Goal: Information Seeking & Learning: Learn about a topic

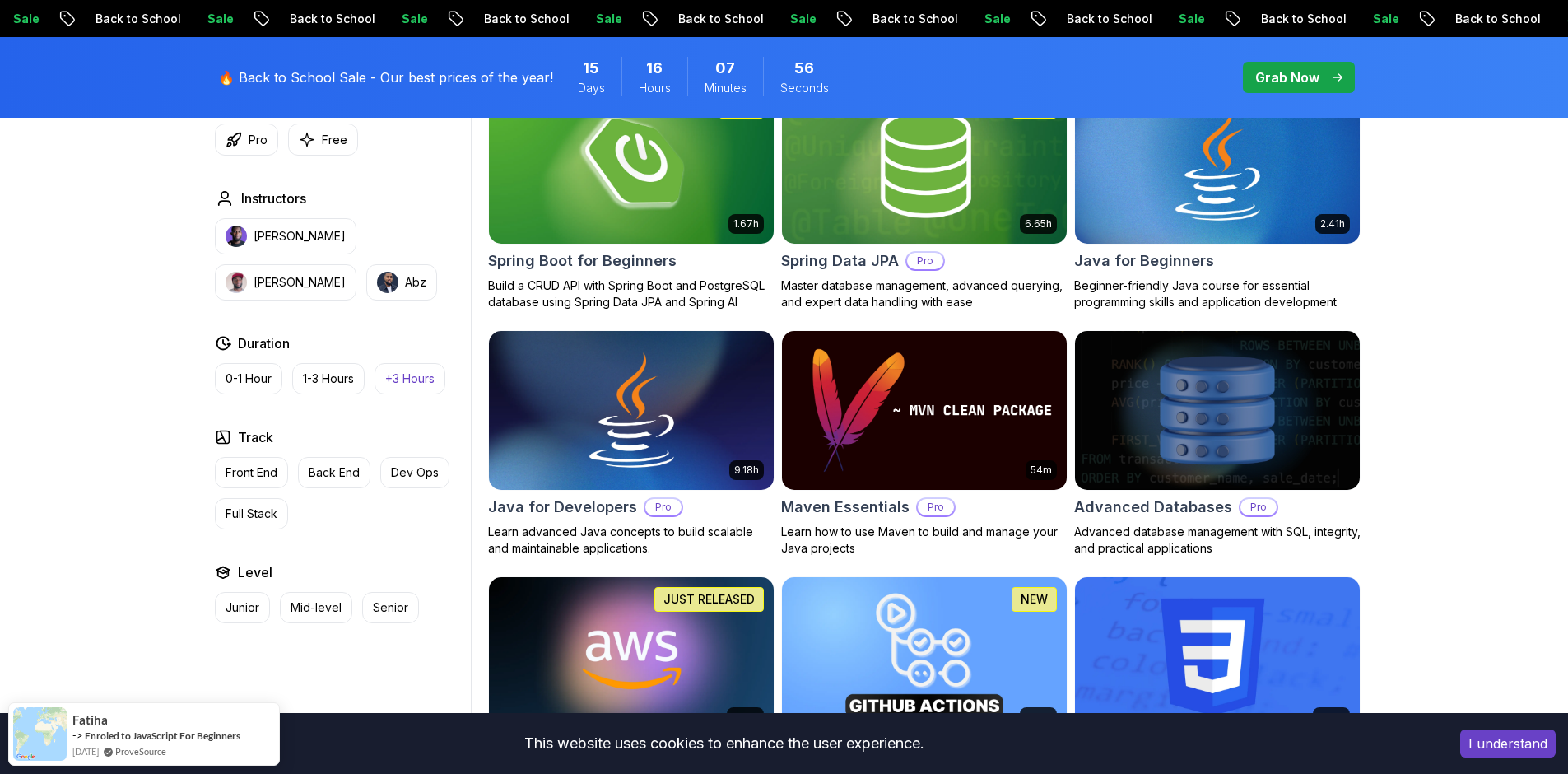
scroll to position [824, 0]
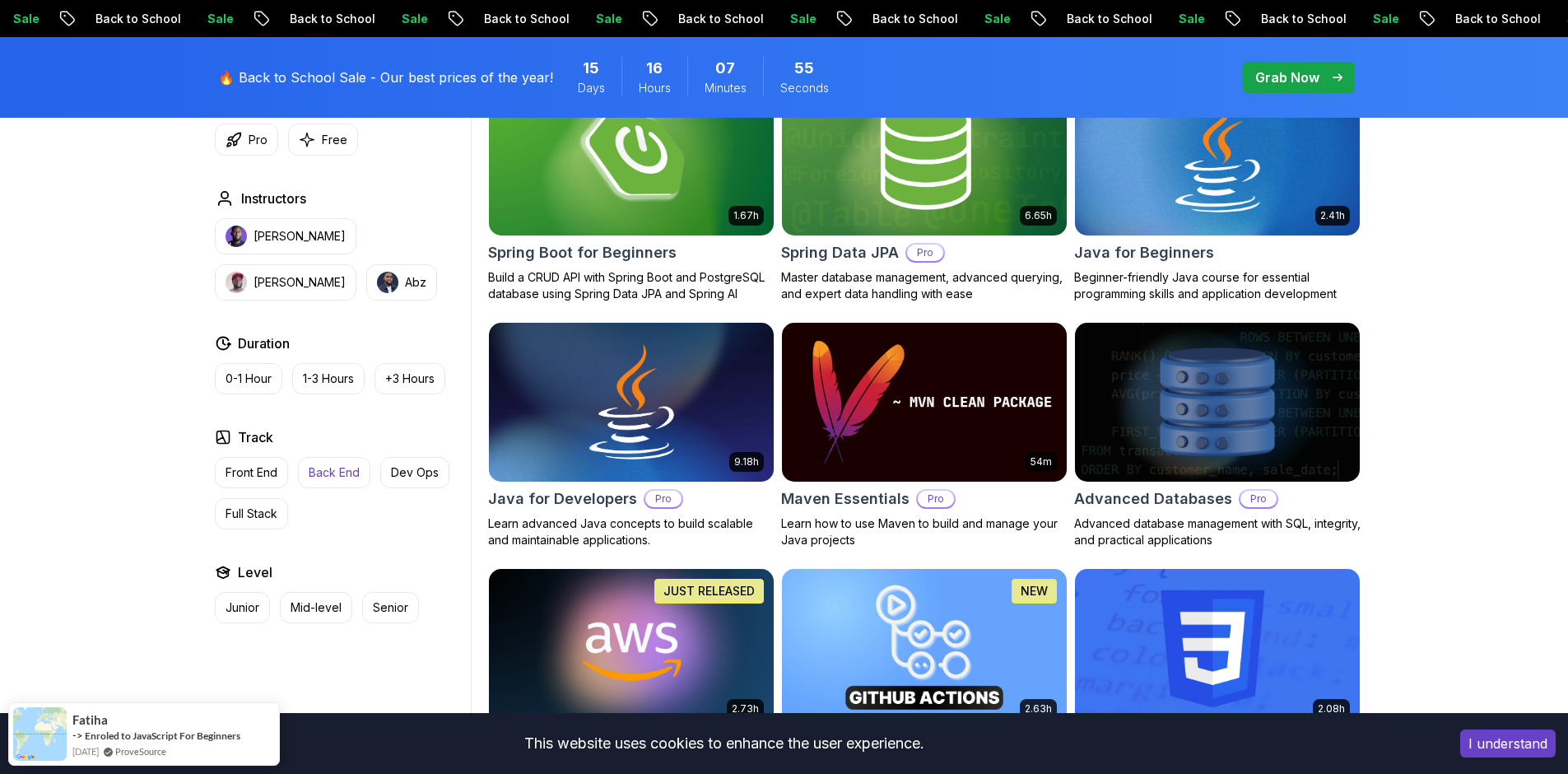
click at [334, 481] on button "Back End" at bounding box center [334, 472] width 72 height 31
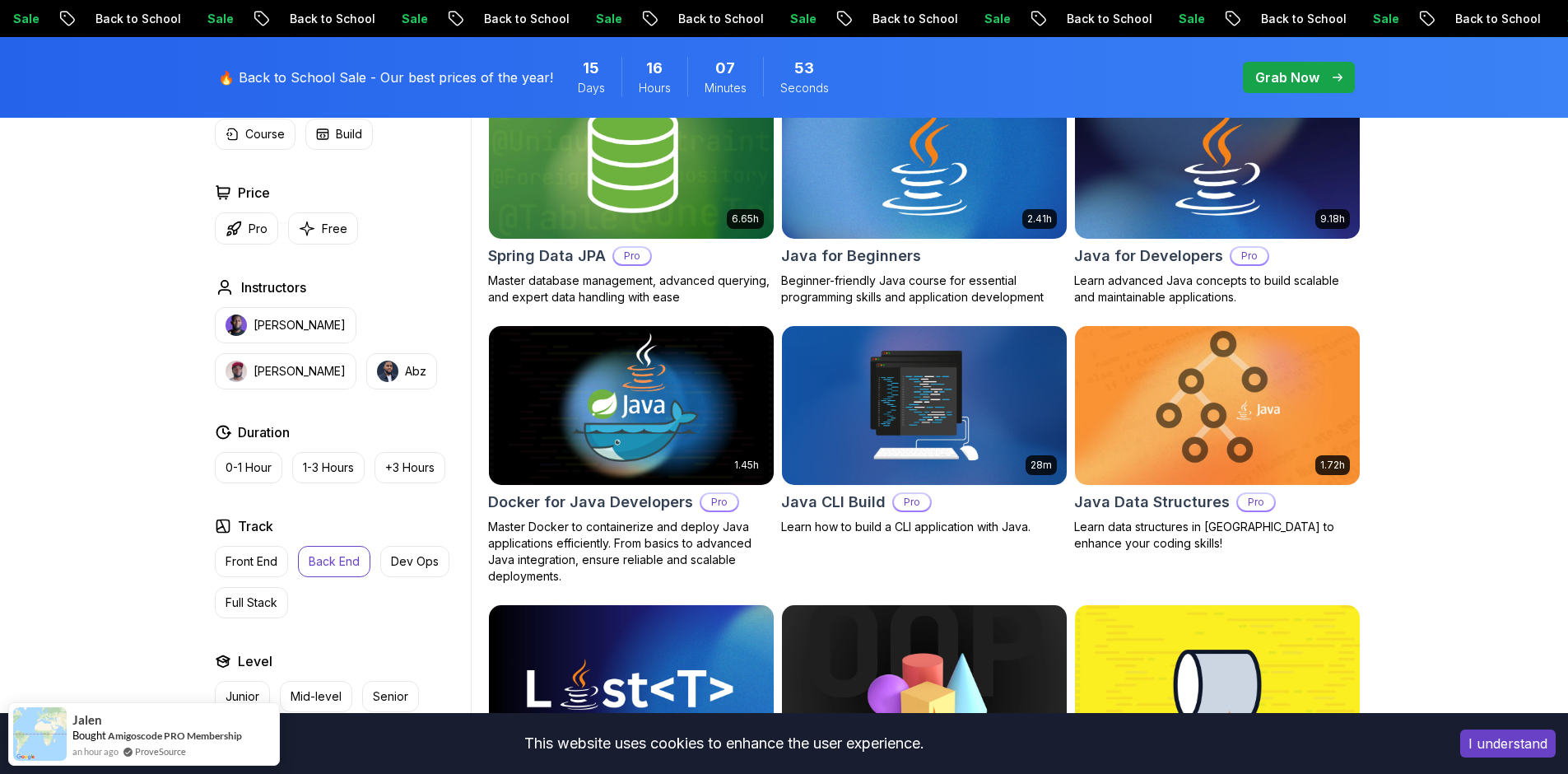
scroll to position [412, 0]
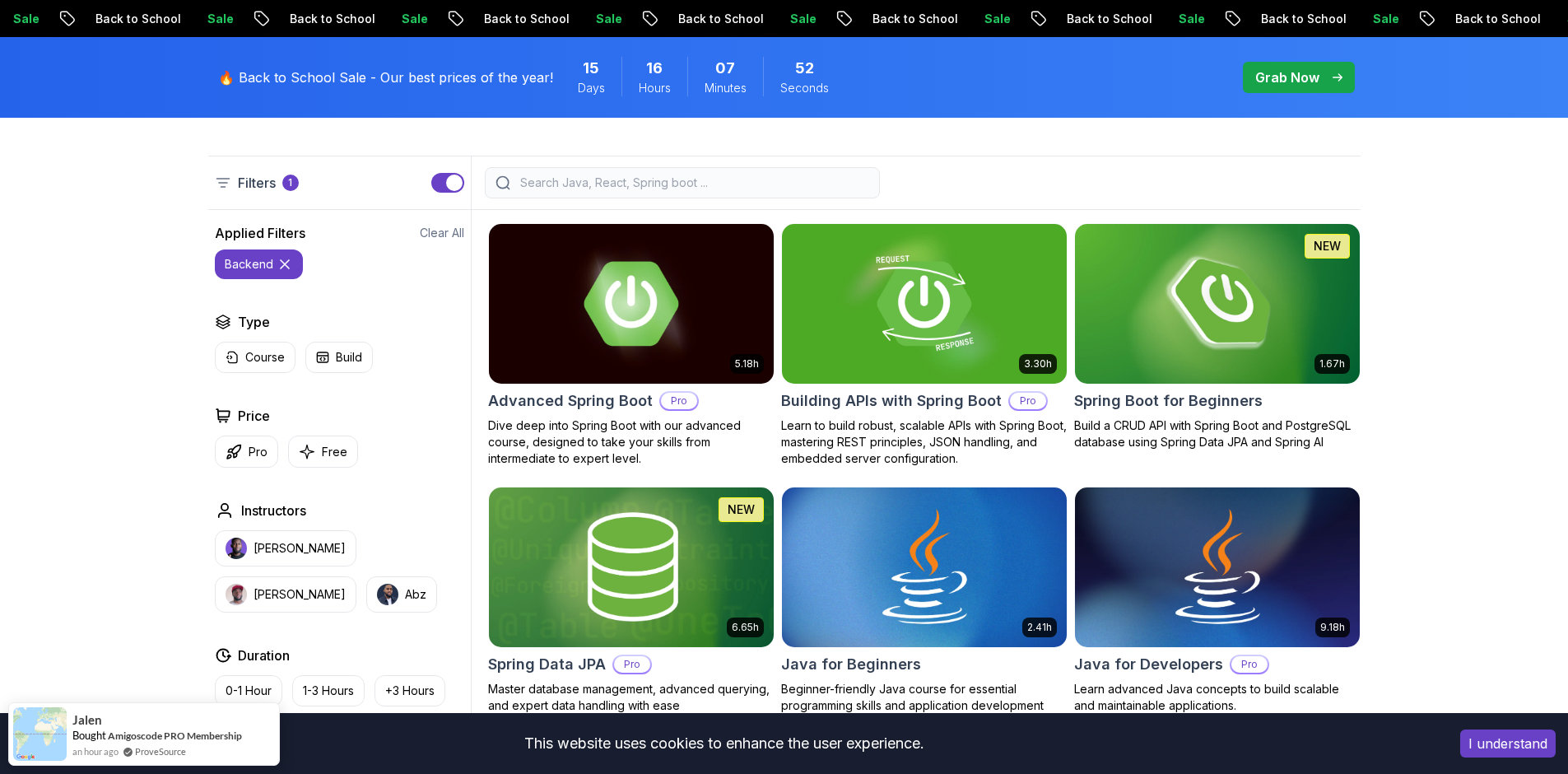
click at [1514, 740] on button "I understand" at bounding box center [1508, 743] width 95 height 28
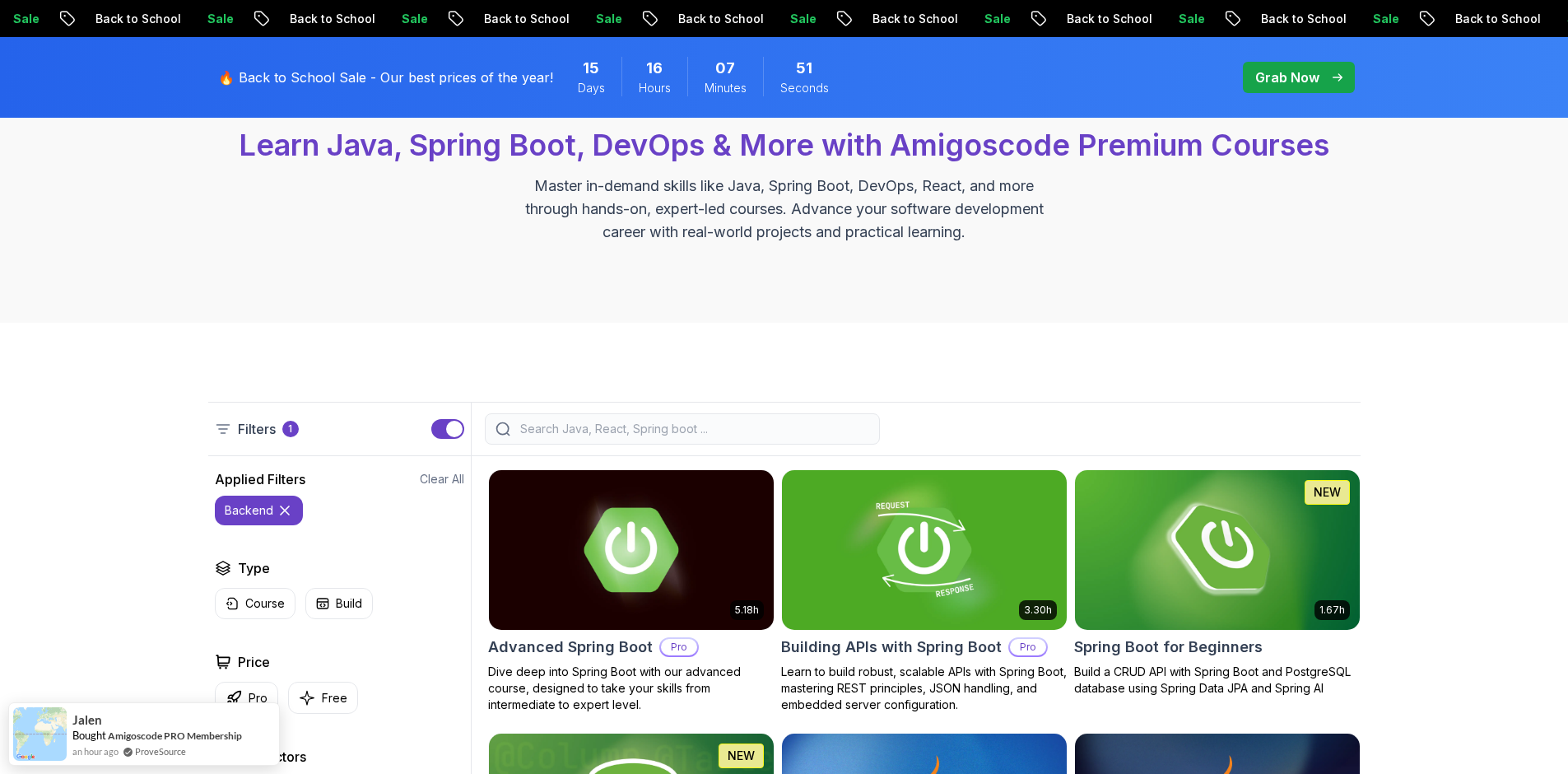
scroll to position [165, 0]
click at [571, 420] on div at bounding box center [682, 429] width 395 height 31
click at [573, 429] on input "search" at bounding box center [693, 429] width 353 height 16
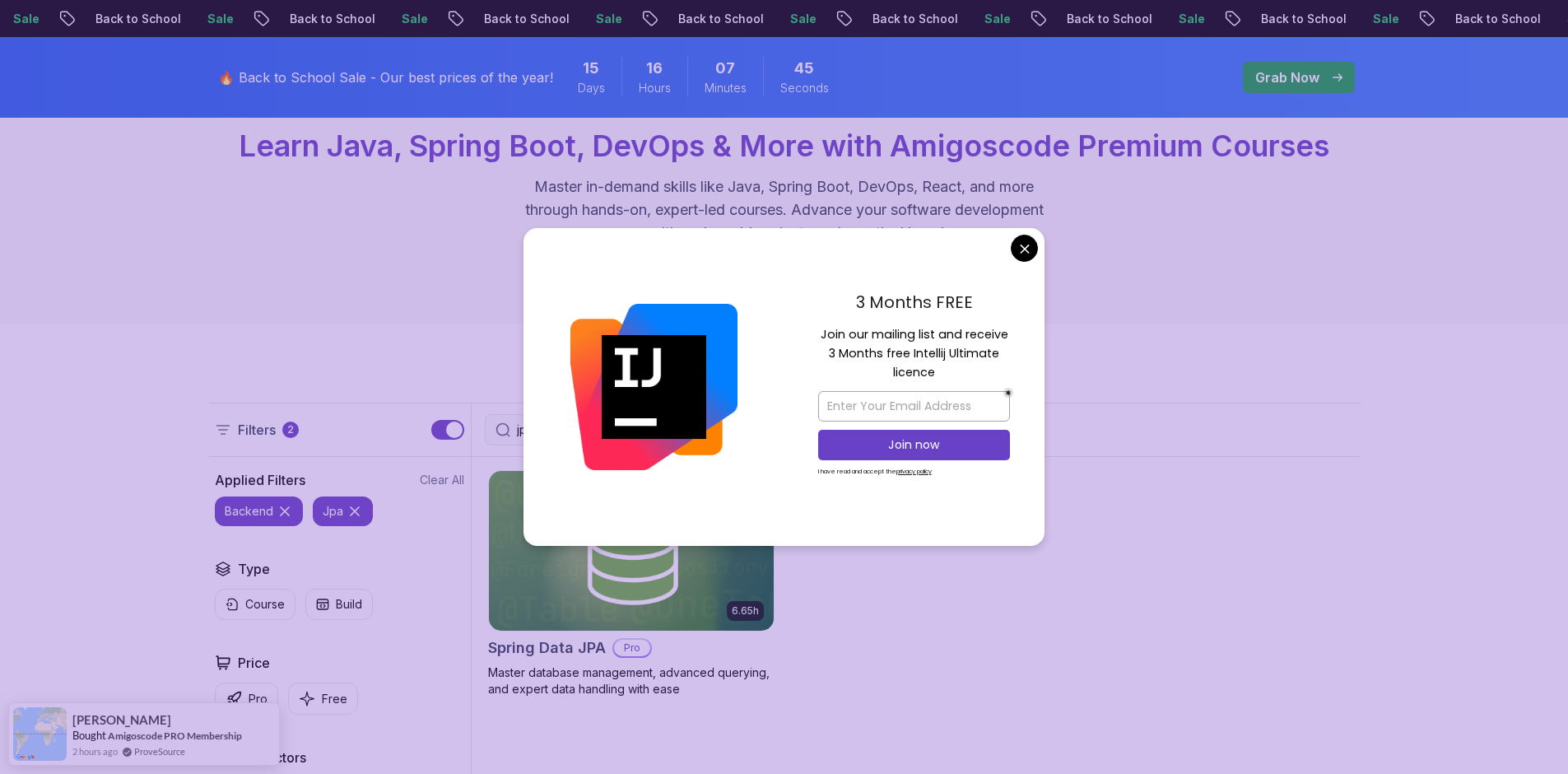
type input "jpa"
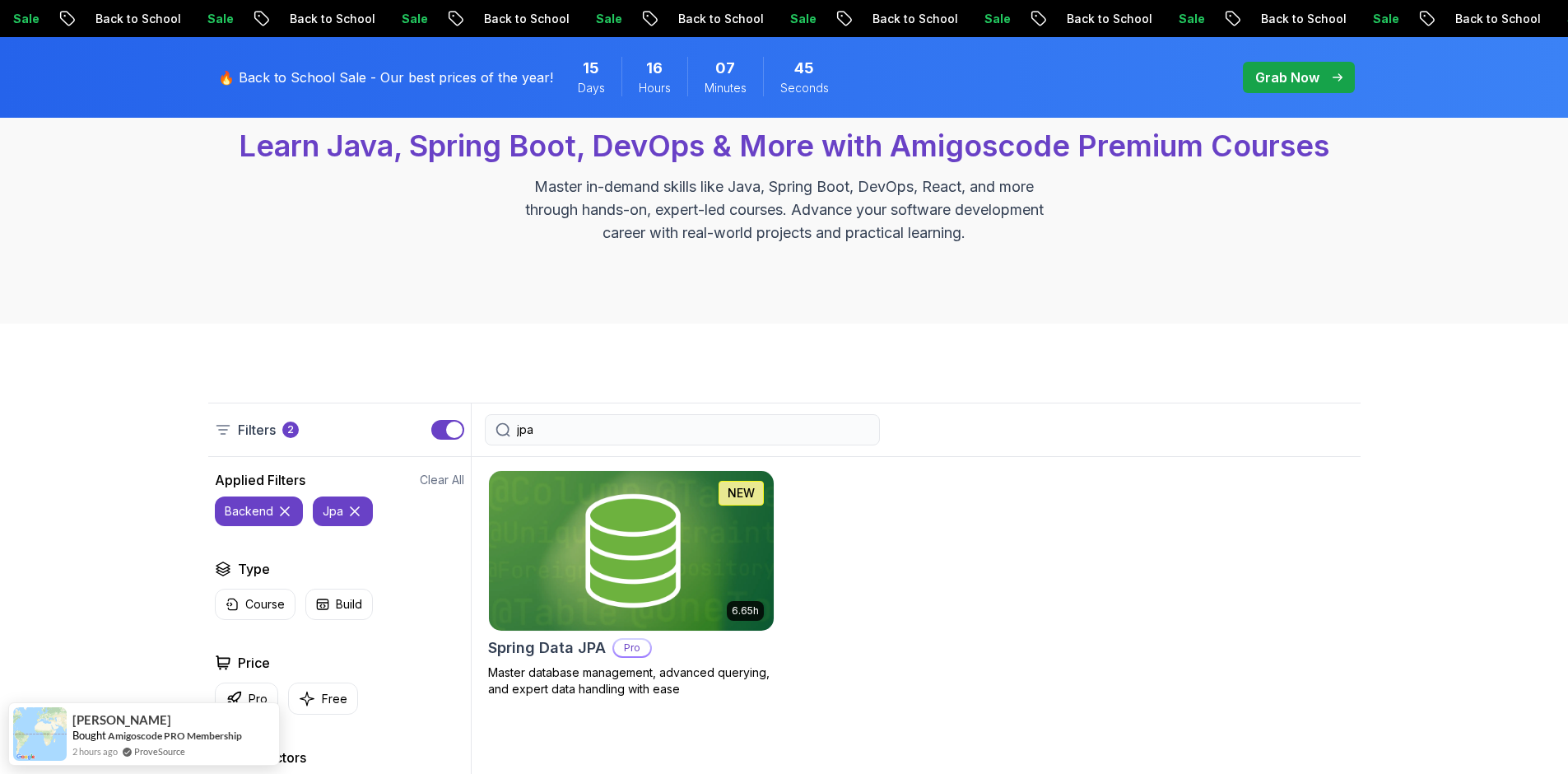
click at [704, 537] on img at bounding box center [631, 550] width 299 height 167
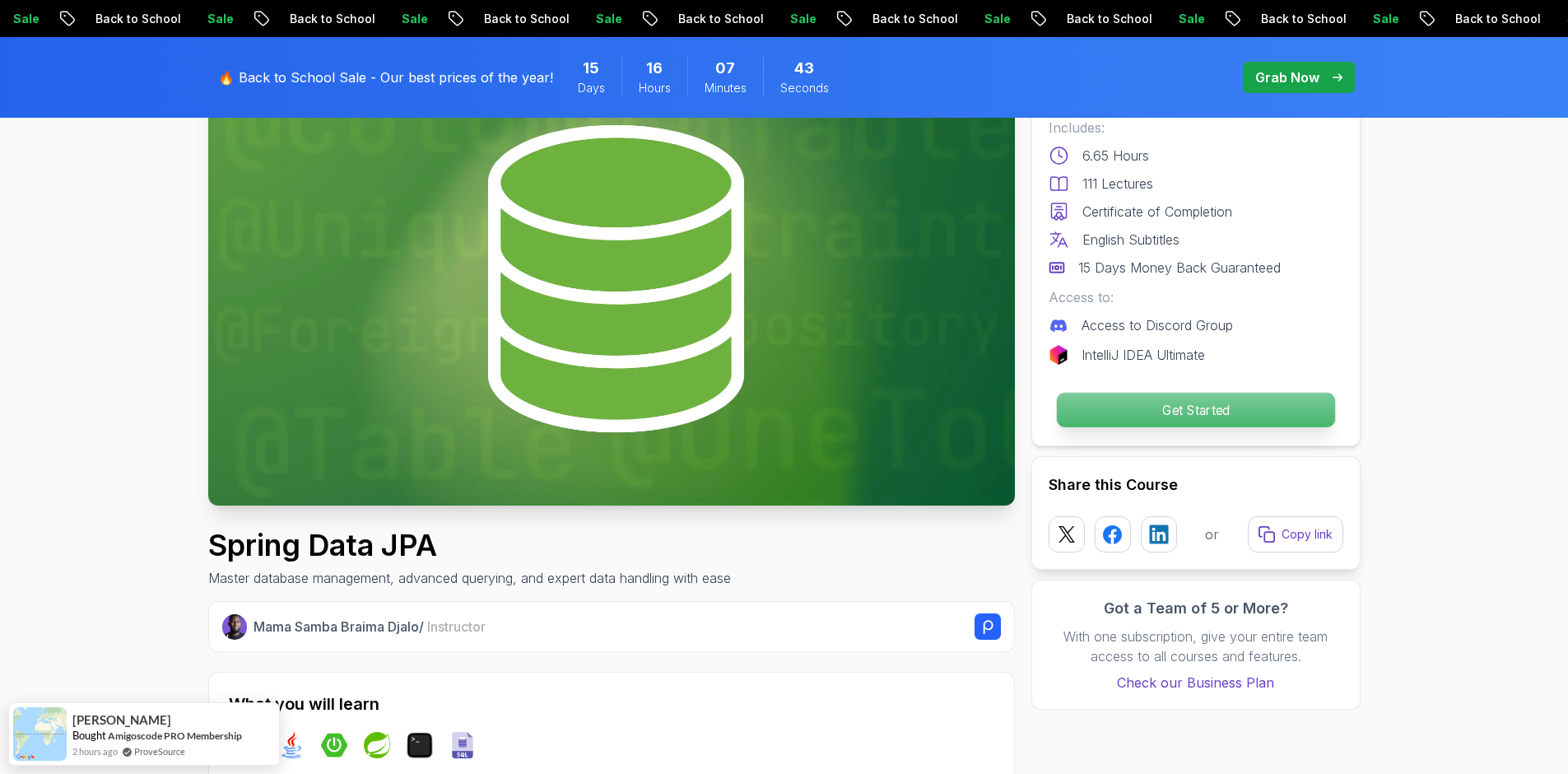
click at [1157, 420] on p "Get Started" at bounding box center [1196, 410] width 278 height 35
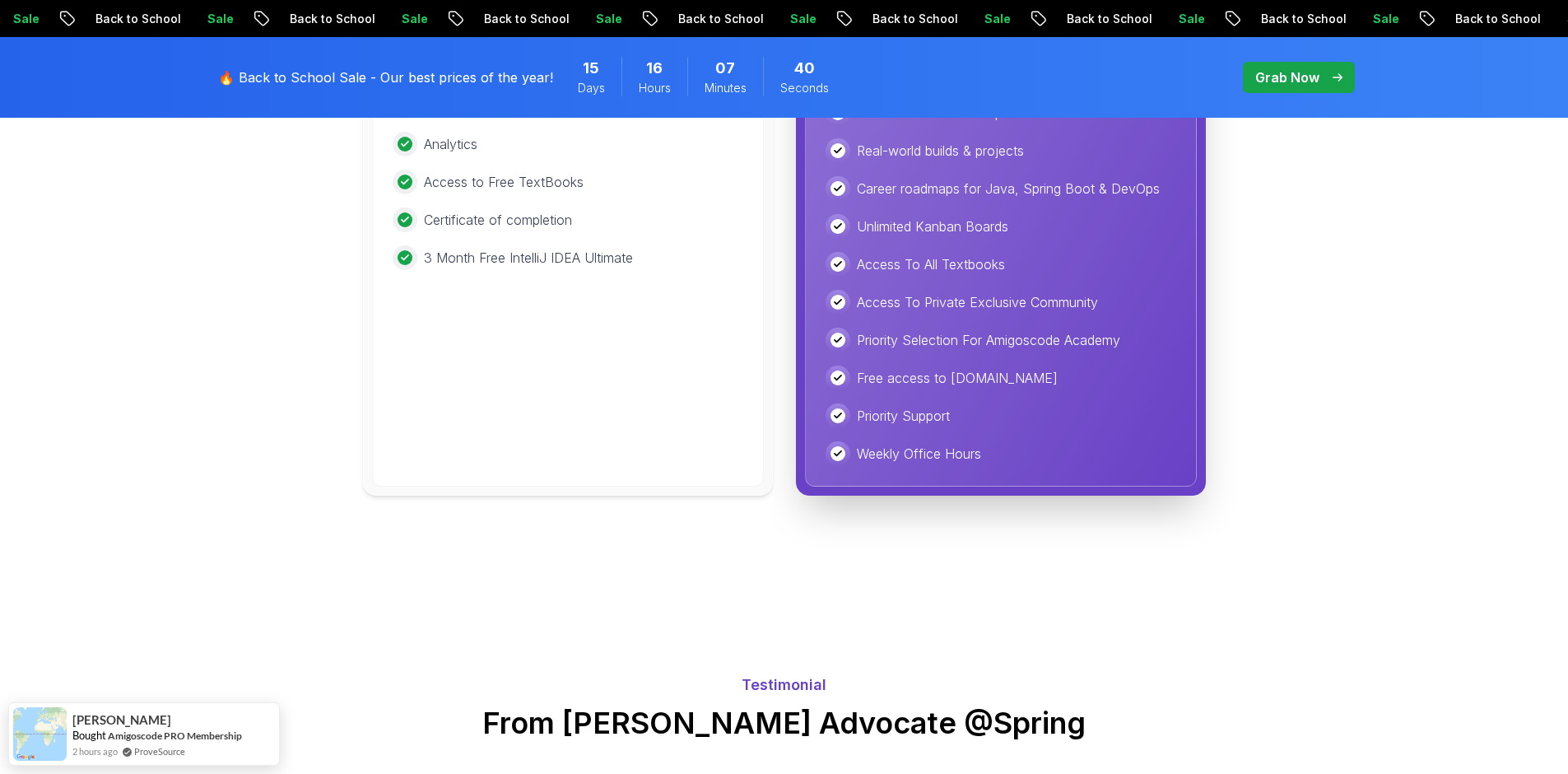
scroll to position [4124, 0]
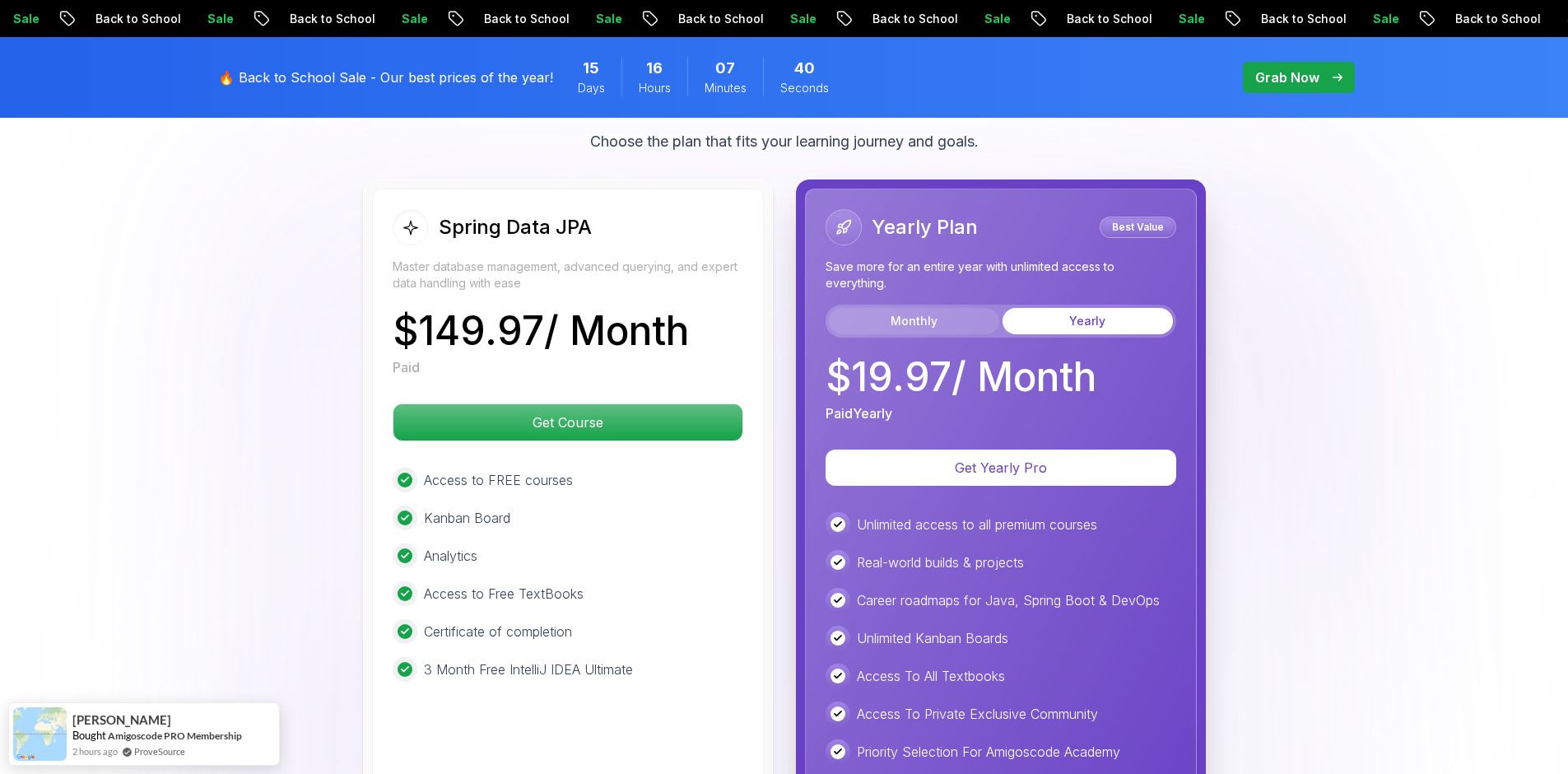
click at [933, 308] on button "Monthly" at bounding box center [914, 321] width 170 height 27
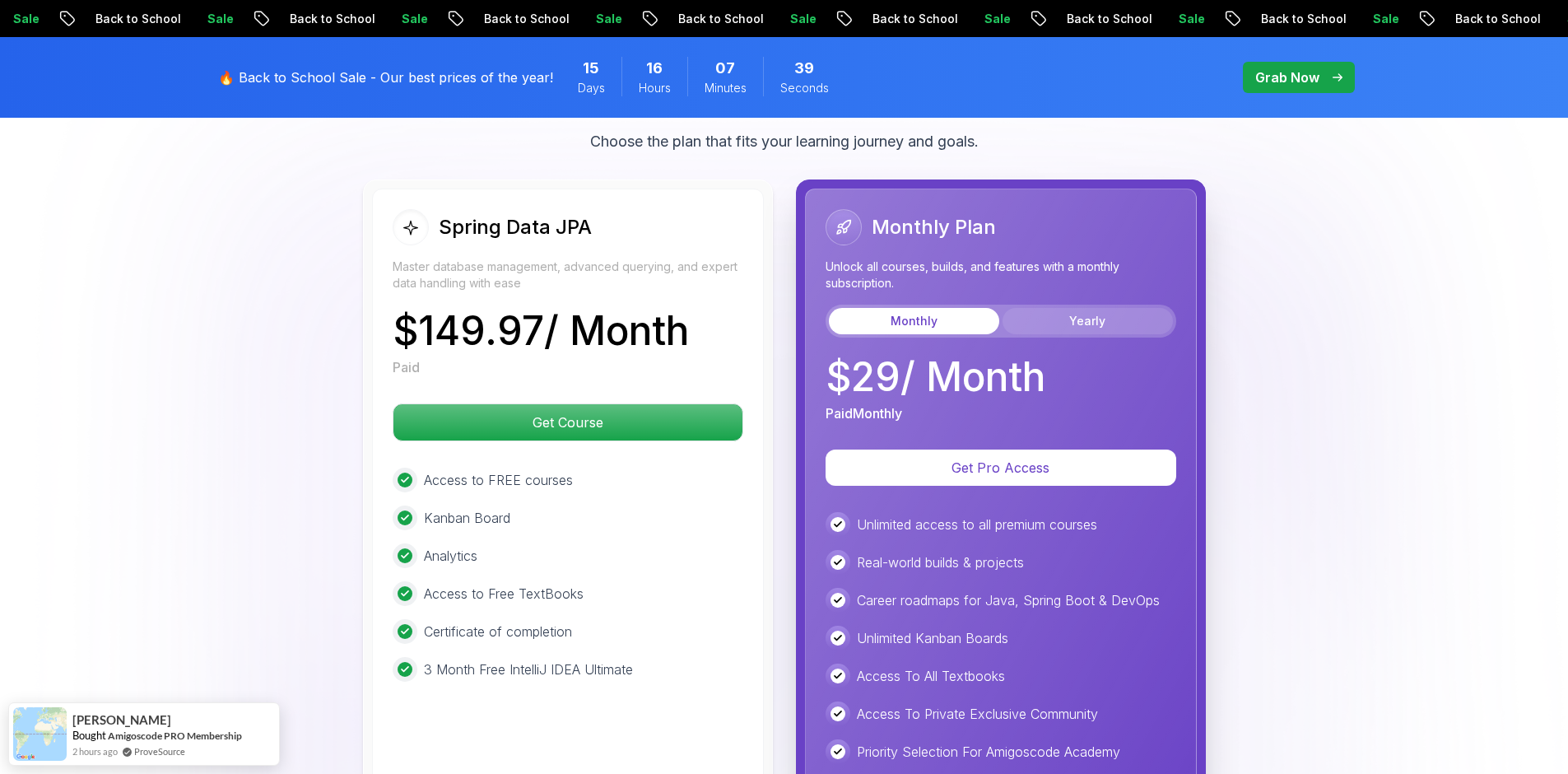
click at [1100, 308] on button "Yearly" at bounding box center [1088, 321] width 170 height 27
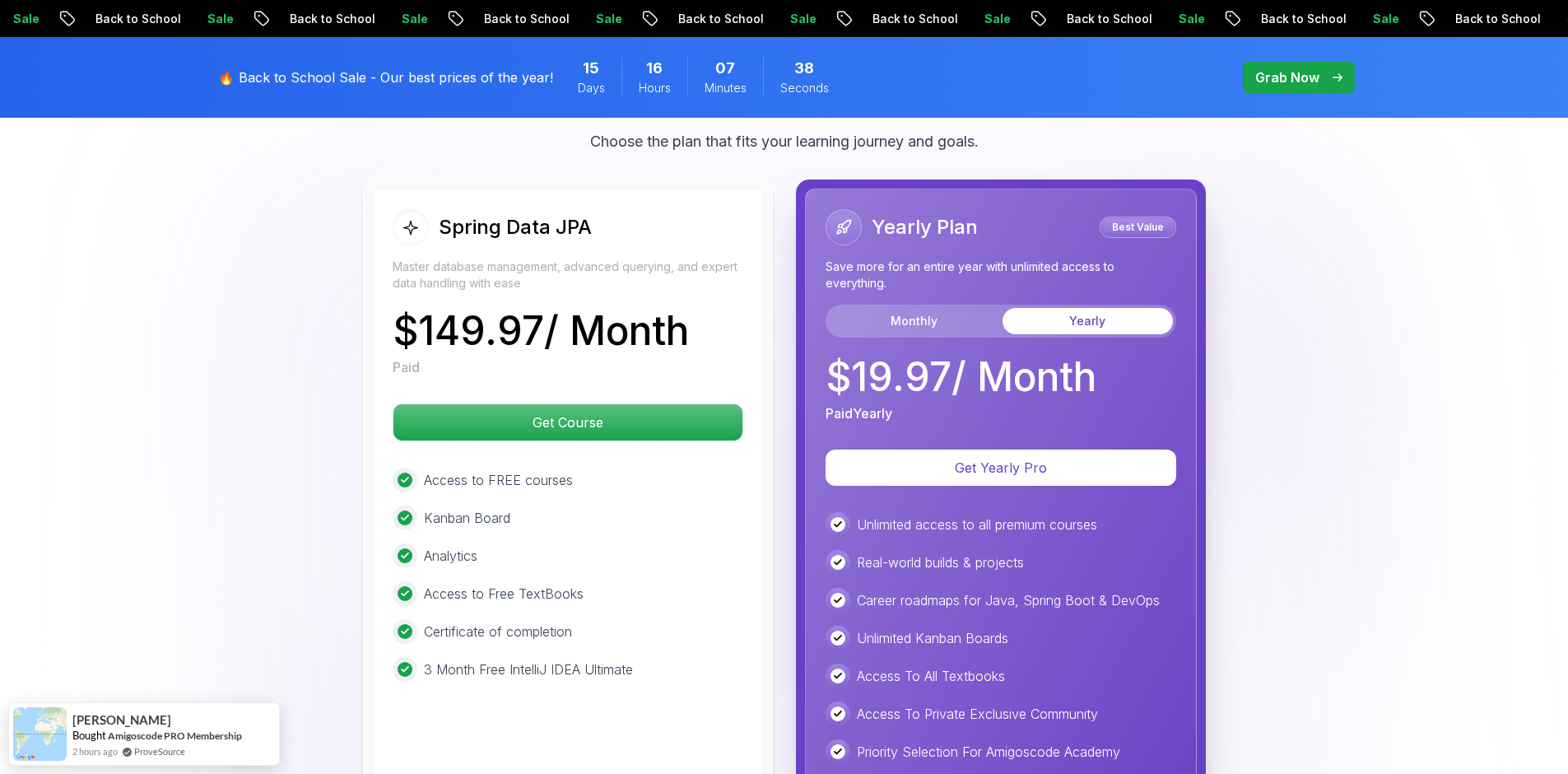
click at [661, 312] on p "$ 149.97 / Month" at bounding box center [541, 331] width 296 height 39
drag, startPoint x: 641, startPoint y: 311, endPoint x: 377, endPoint y: 287, distance: 265.1
click at [377, 287] on div "Spring Data JPA Master database management, advanced querying, and expert data …" at bounding box center [568, 543] width 392 height 710
click at [390, 293] on div "Spring Data JPA Master database management, advanced querying, and expert data …" at bounding box center [568, 543] width 392 height 710
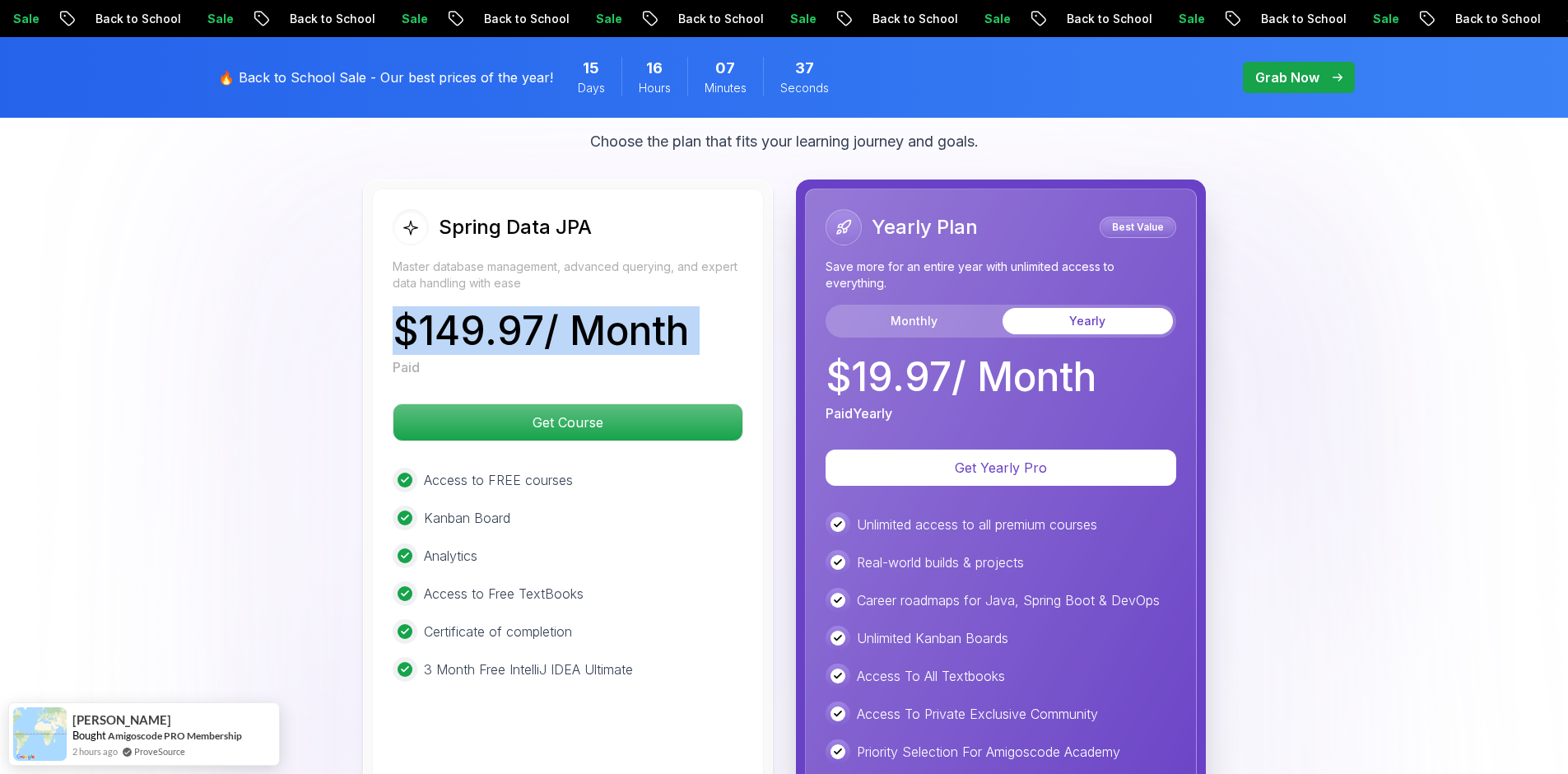
drag, startPoint x: 390, startPoint y: 293, endPoint x: 700, endPoint y: 304, distance: 310.2
click at [700, 304] on div "Spring Data JPA Master database management, advanced querying, and expert data …" at bounding box center [568, 543] width 392 height 710
click at [700, 312] on div "$ 149.97 / Month Paid" at bounding box center [568, 345] width 351 height 66
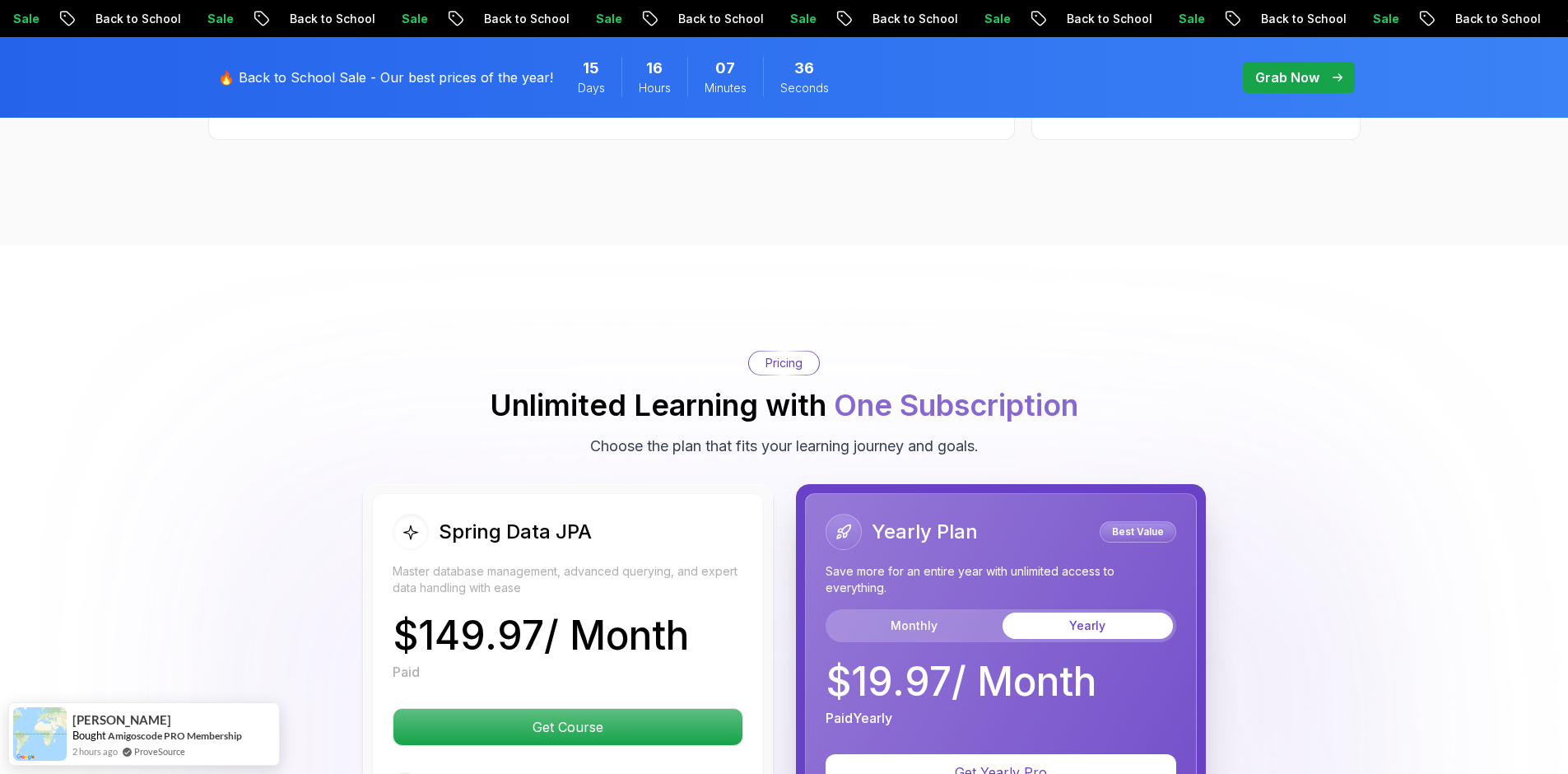
scroll to position [4042, 0]
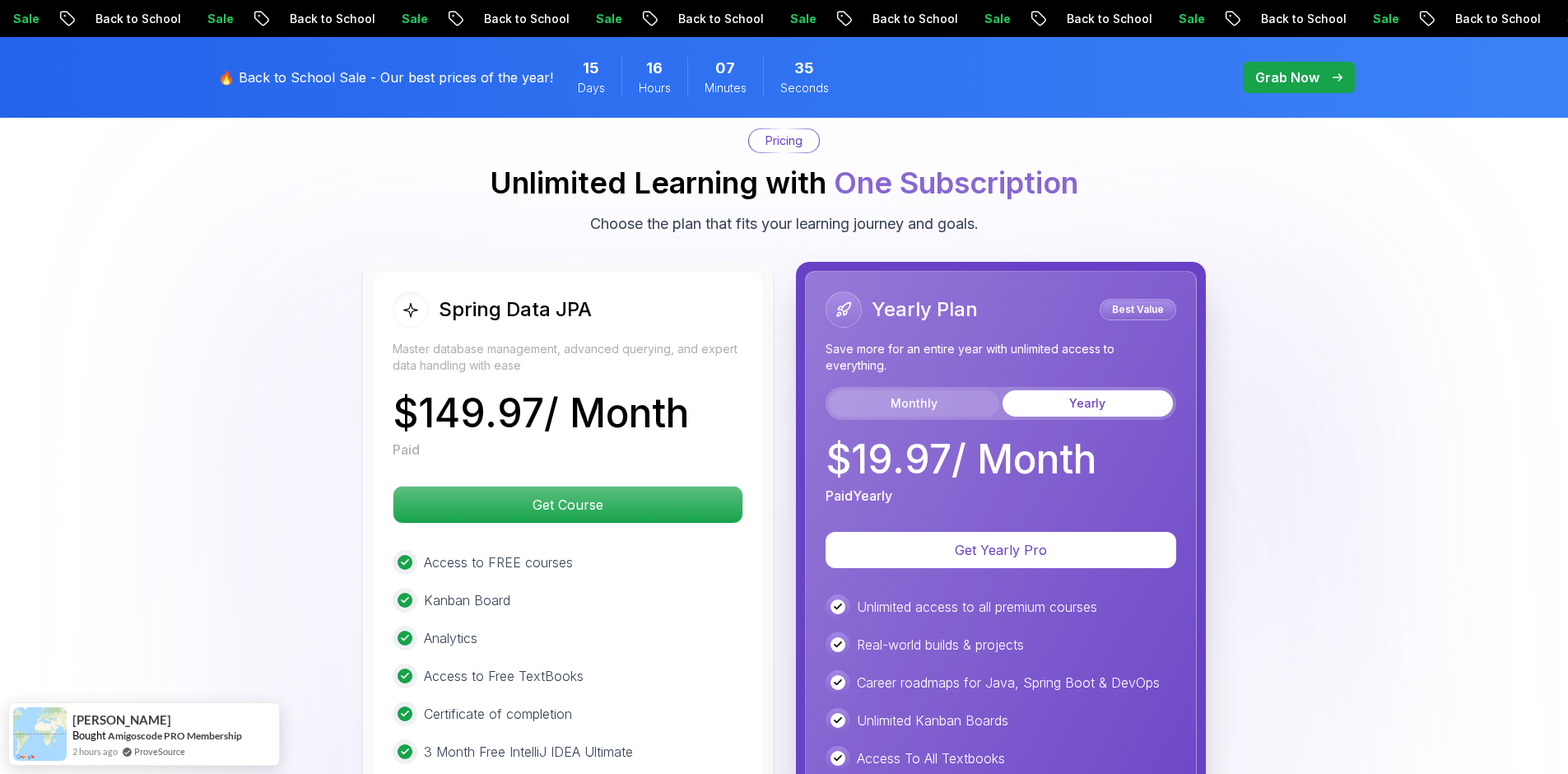
click at [971, 390] on button "Monthly" at bounding box center [914, 404] width 170 height 27
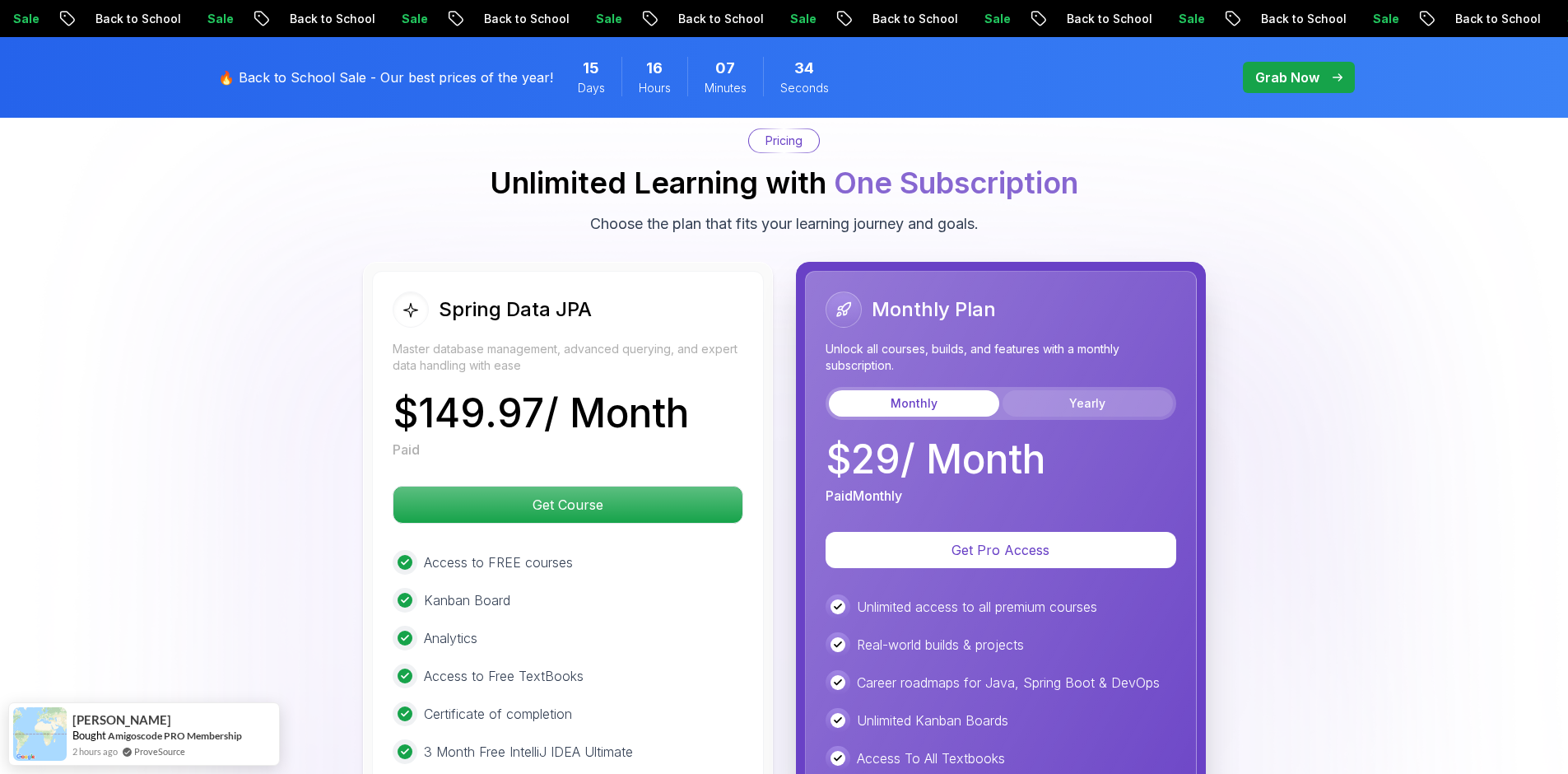
click at [1032, 390] on button "Yearly" at bounding box center [1088, 404] width 170 height 27
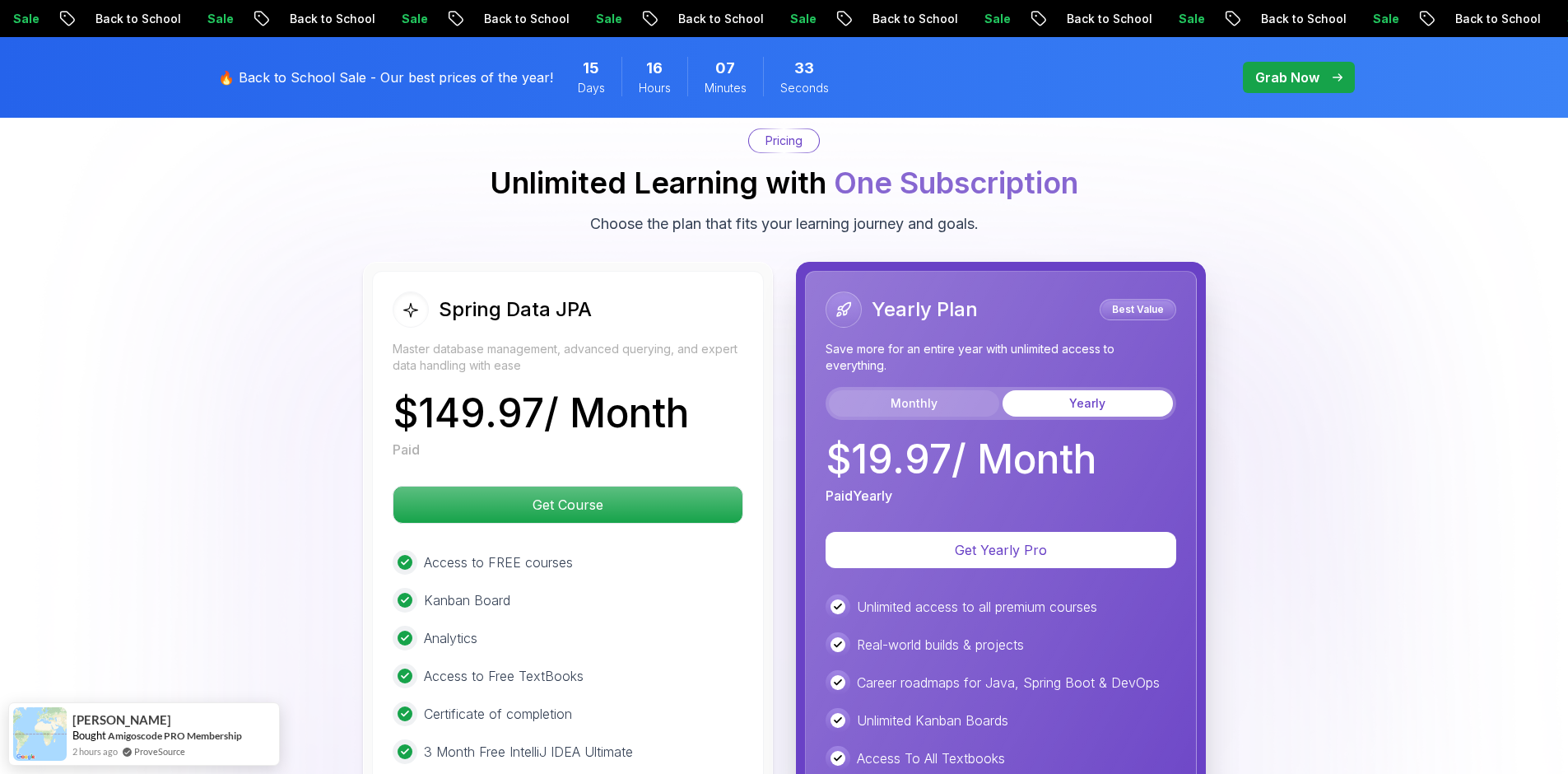
click at [980, 390] on button "Monthly" at bounding box center [914, 404] width 170 height 27
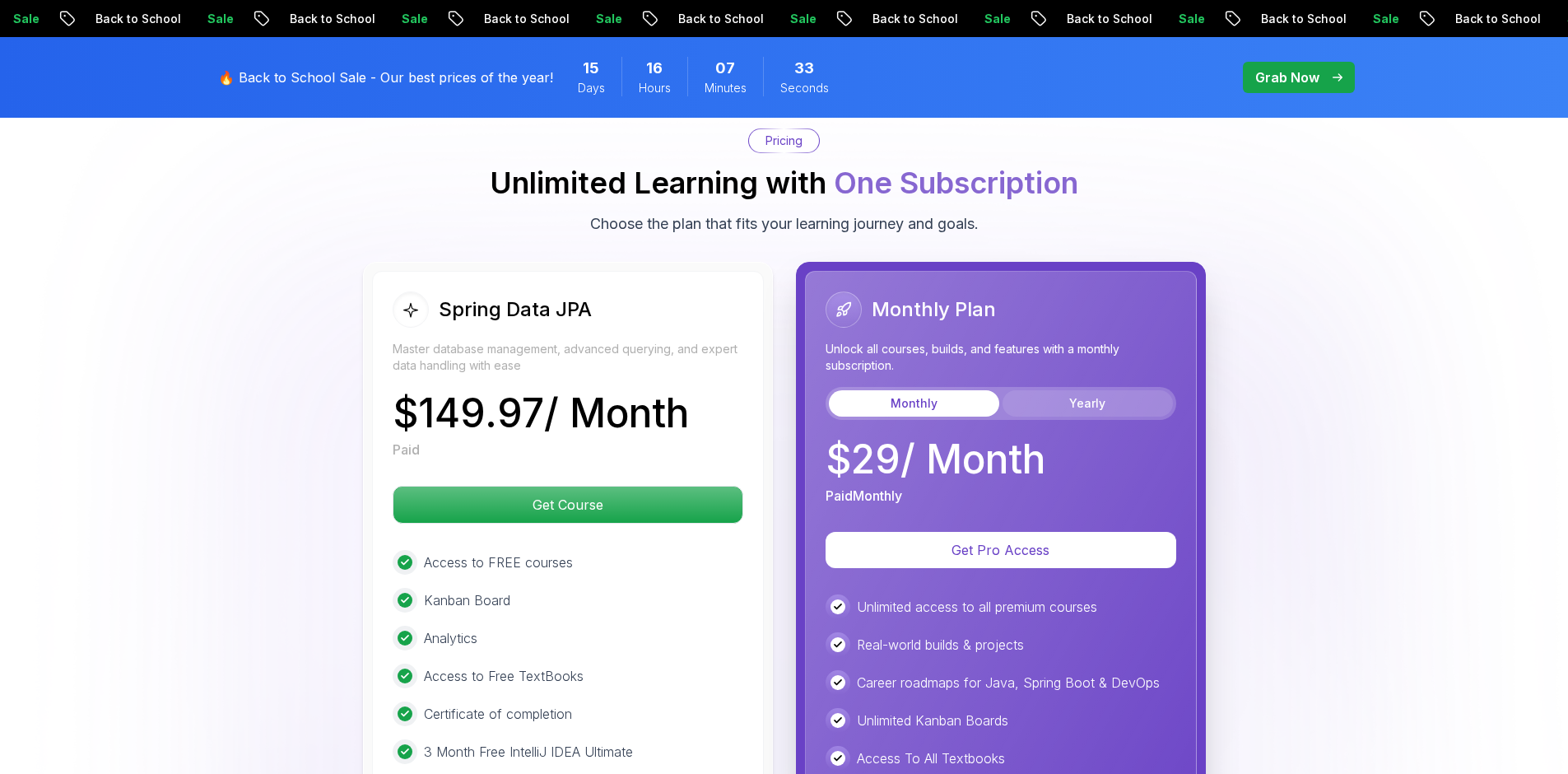
click at [1032, 390] on button "Yearly" at bounding box center [1088, 404] width 170 height 27
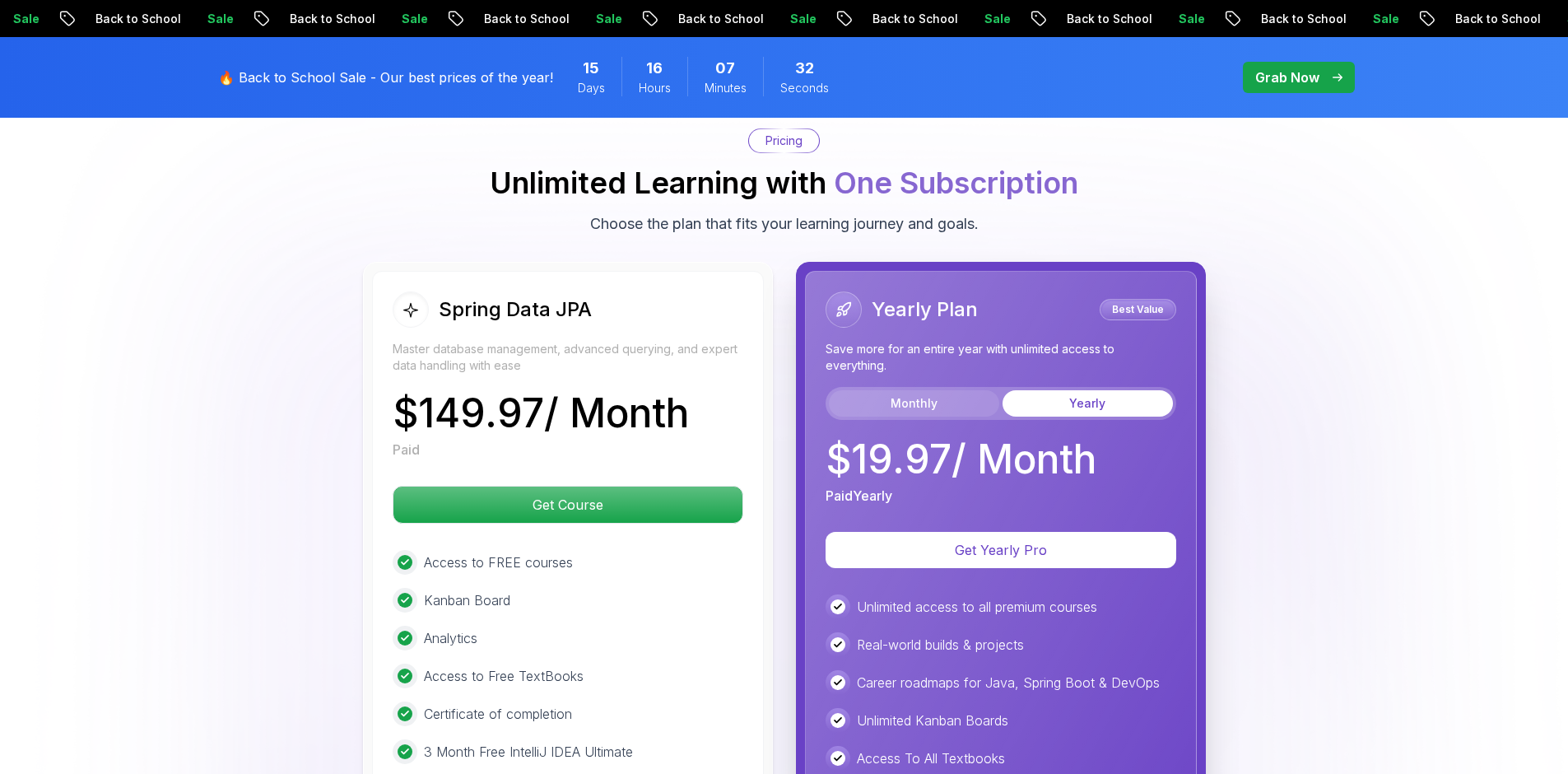
click at [968, 390] on button "Monthly" at bounding box center [914, 404] width 170 height 27
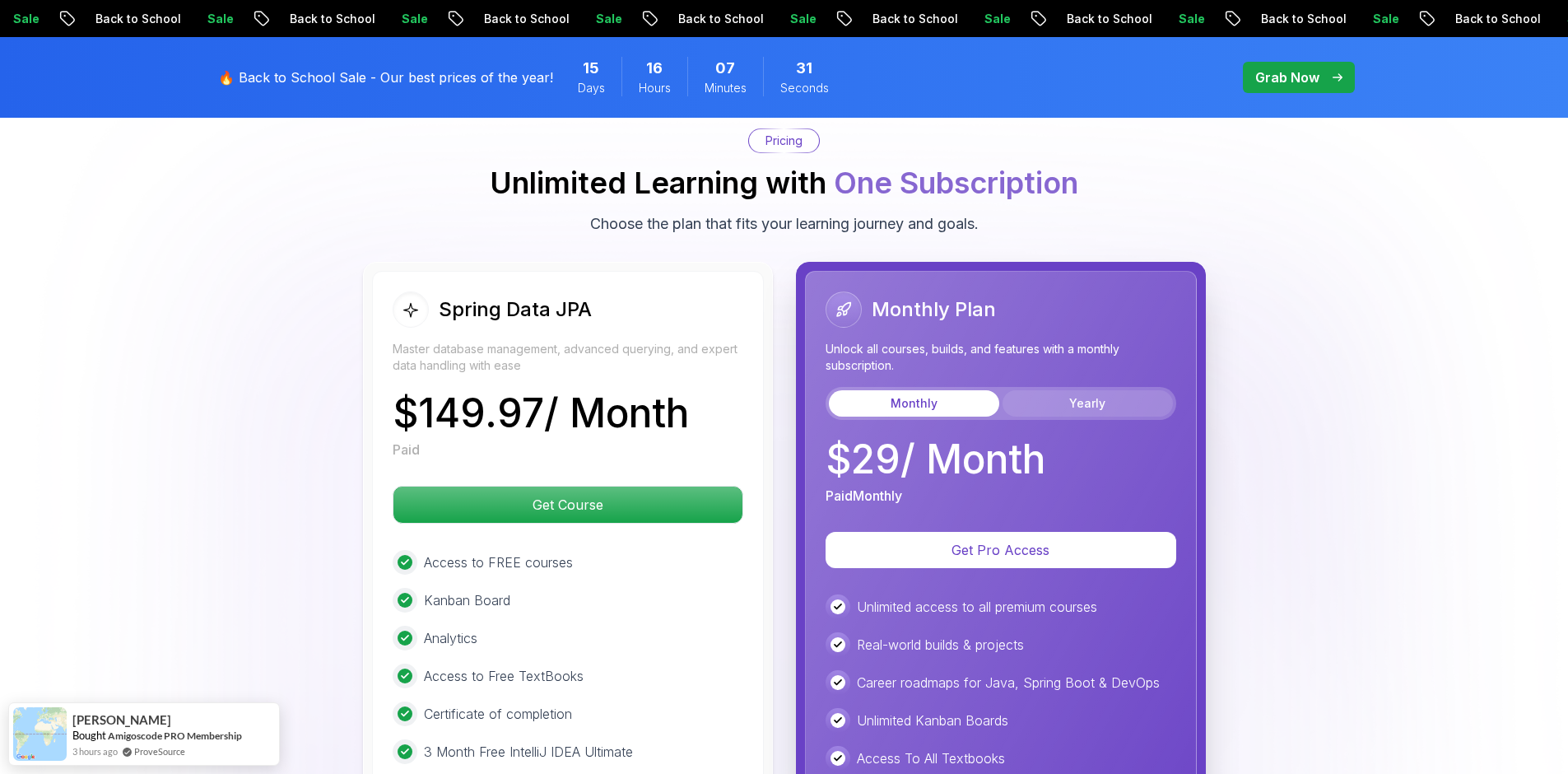
click at [1047, 390] on button "Yearly" at bounding box center [1088, 404] width 170 height 27
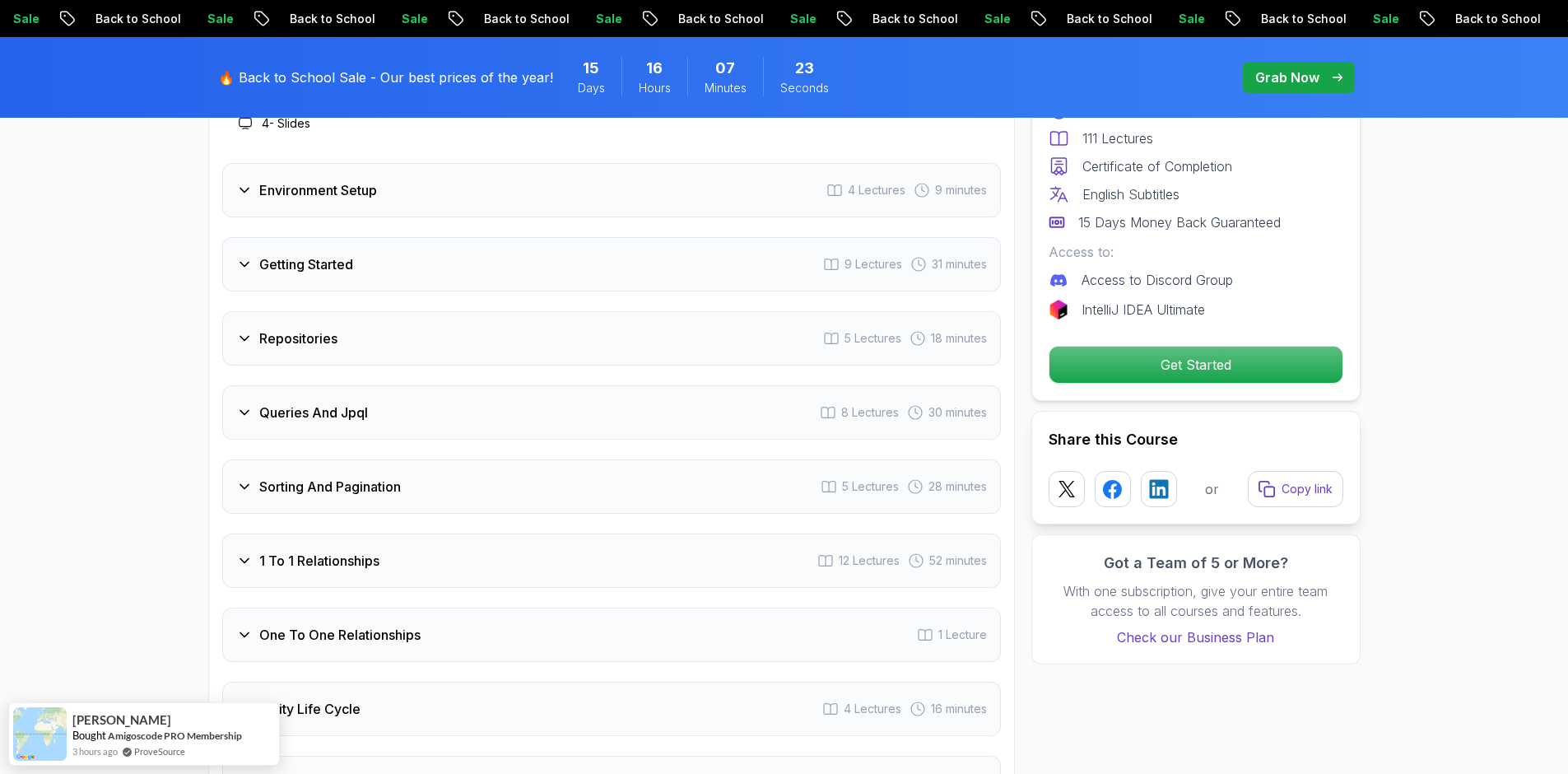
scroll to position [2306, 0]
click at [328, 329] on h3 "Repositories" at bounding box center [299, 339] width 79 height 20
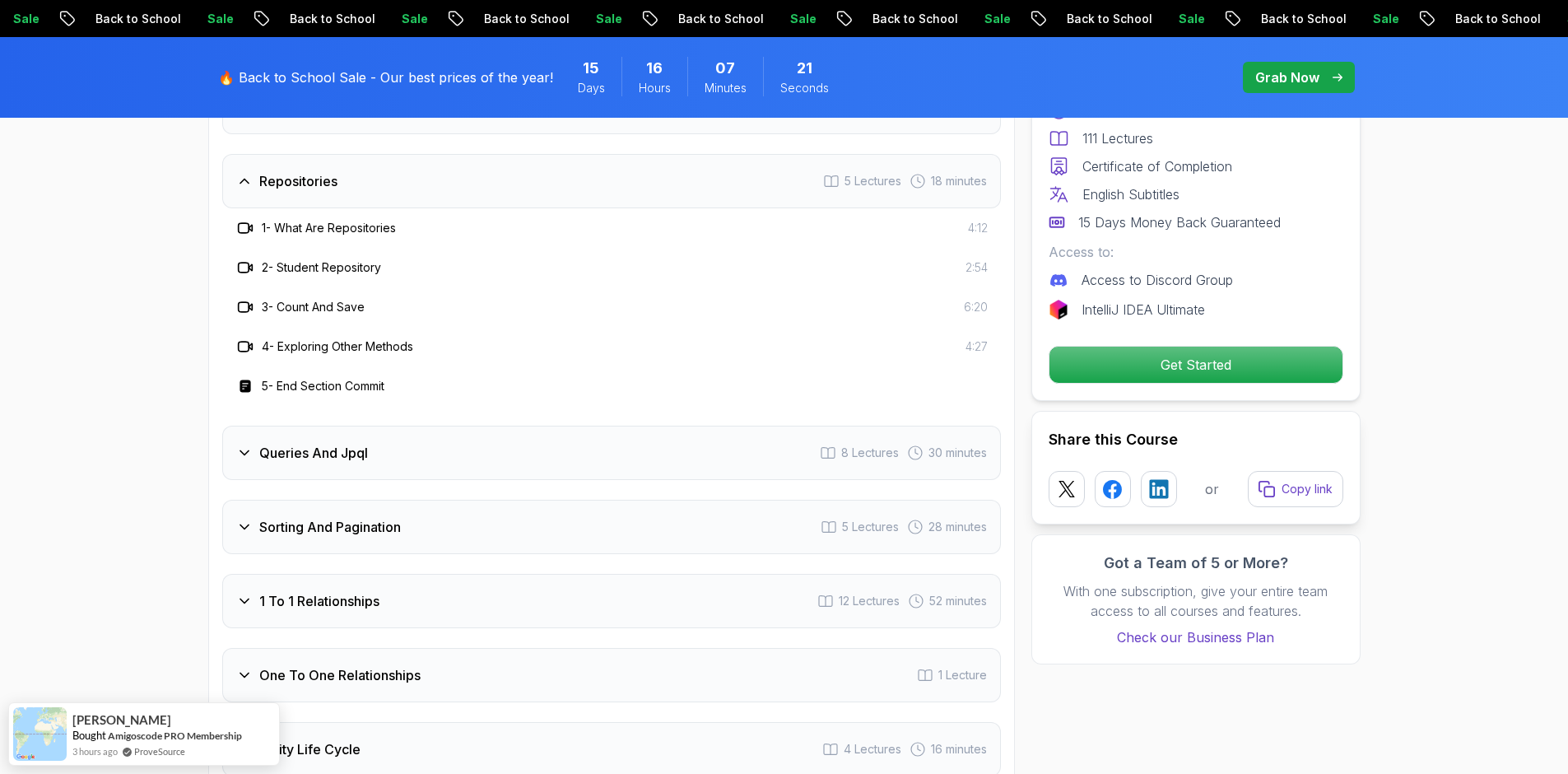
click at [334, 220] on h3 "1 - What Are Repositories" at bounding box center [328, 228] width 134 height 16
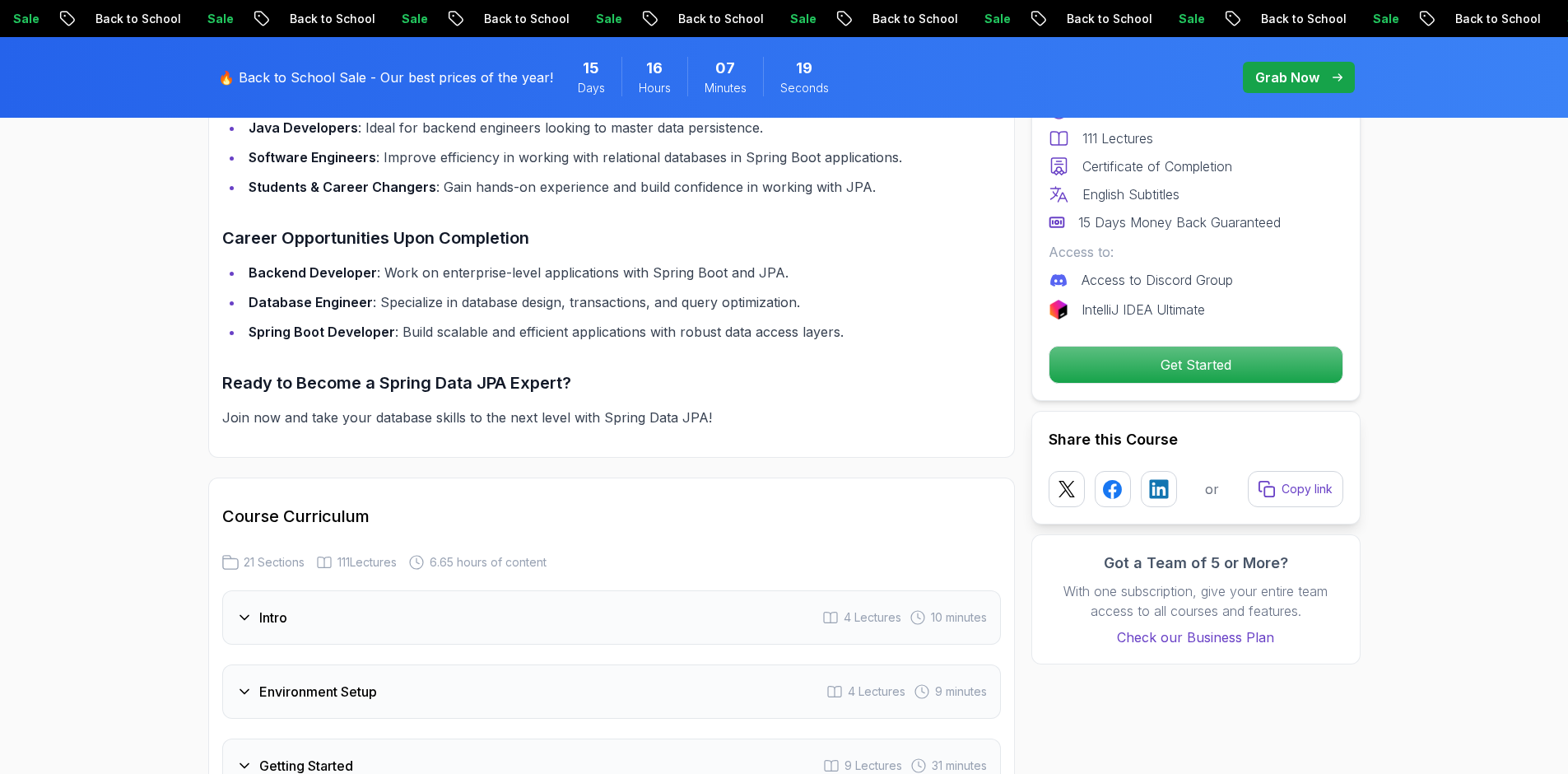
click at [287, 608] on h3 "Intro" at bounding box center [273, 618] width 28 height 20
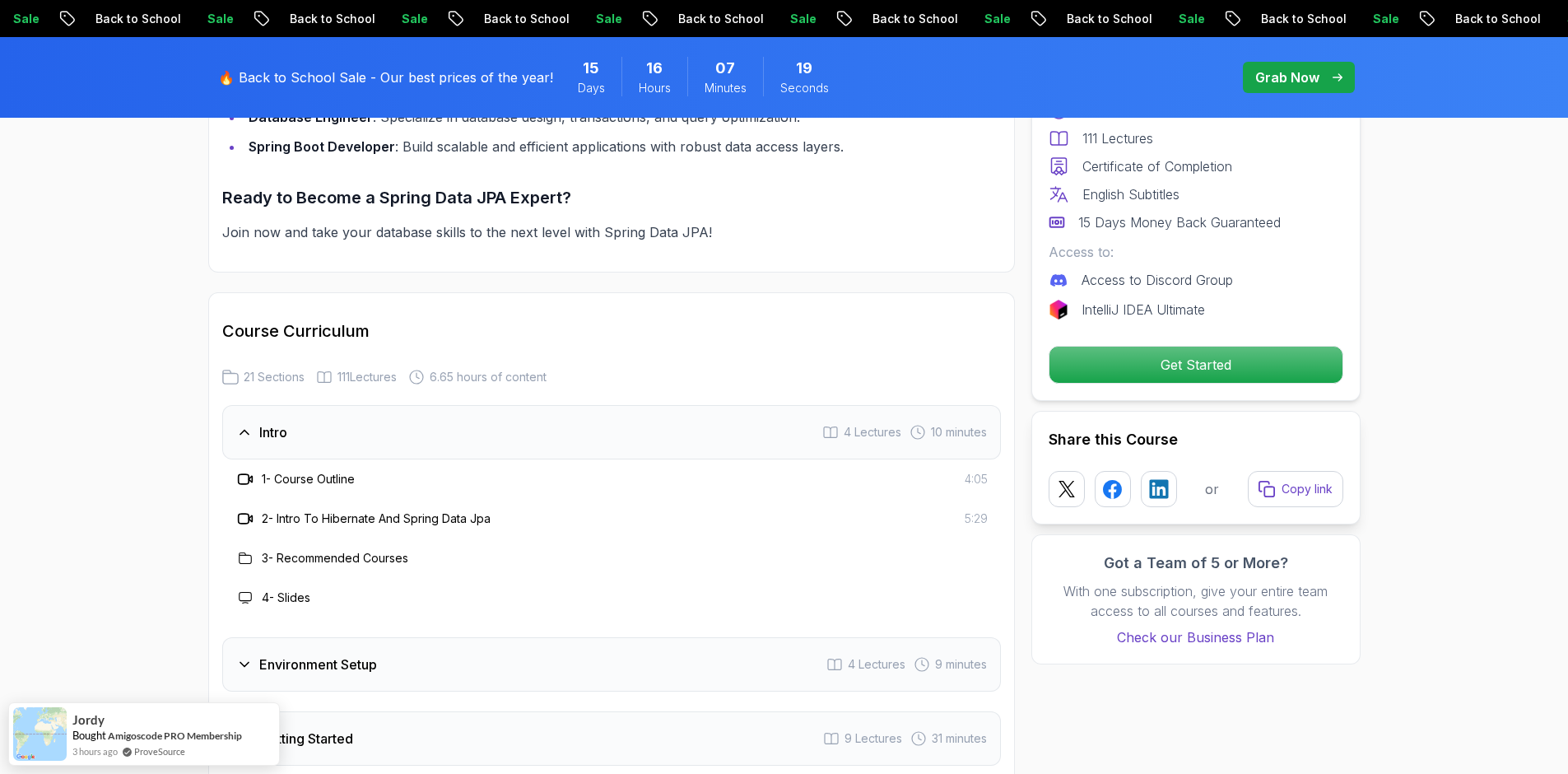
scroll to position [2059, 0]
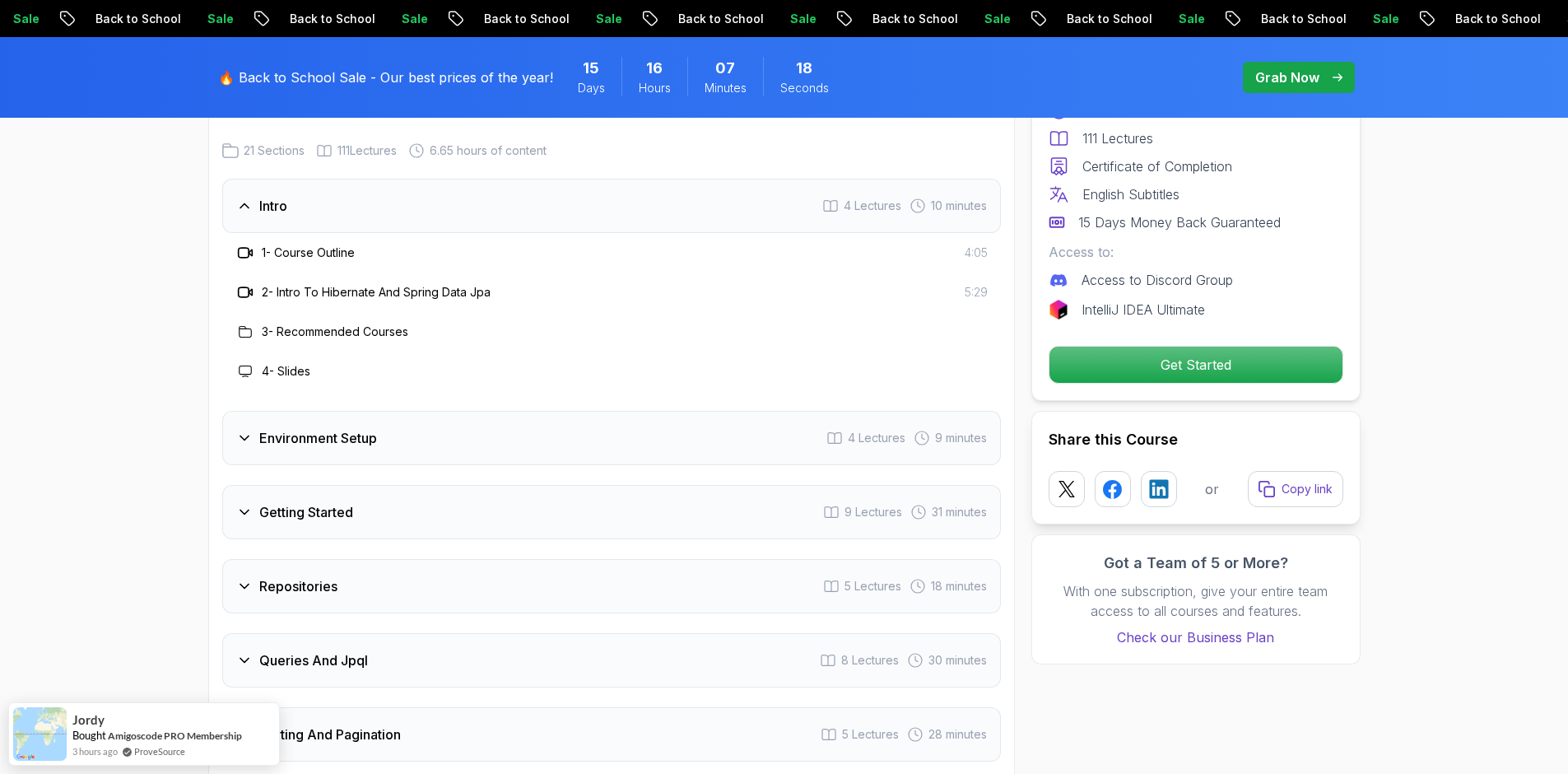
click at [983, 233] on div "1 - Course Outline 4:05" at bounding box center [611, 253] width 779 height 39
click at [955, 243] on div "1 - Course Outline 4:05" at bounding box center [611, 253] width 752 height 20
click at [336, 245] on h3 "1 - Course Outline" at bounding box center [308, 253] width 93 height 16
click at [335, 245] on h3 "1 - Course Outline" at bounding box center [308, 253] width 93 height 16
click at [313, 272] on div "2 - Intro To Hibernate And Spring Data Jpa 5:29" at bounding box center [611, 292] width 779 height 39
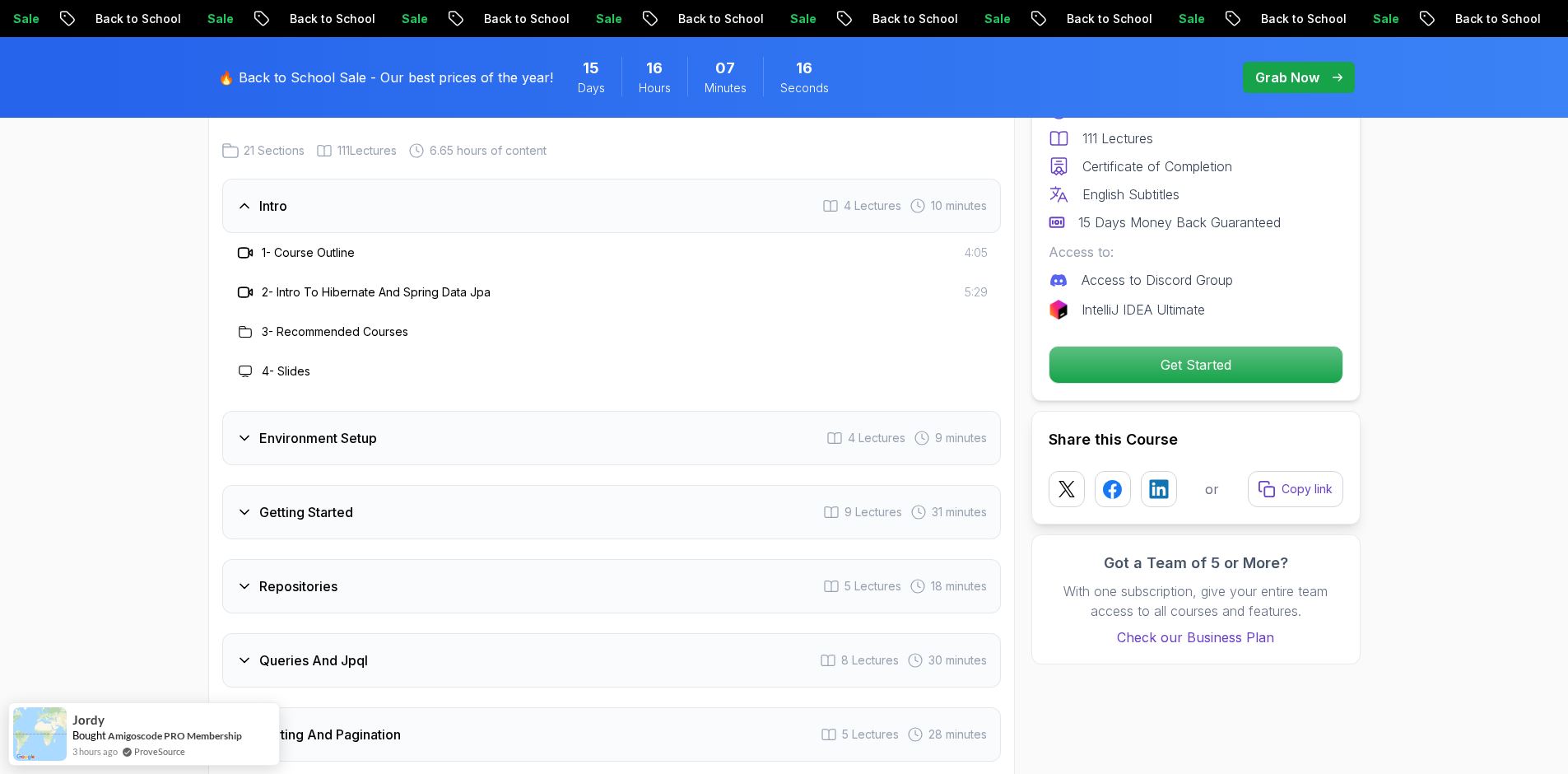
click at [303, 284] on h3 "2 - Intro To Hibernate And Spring Data Jpa" at bounding box center [376, 292] width 228 height 16
drag, startPoint x: 303, startPoint y: 268, endPoint x: 312, endPoint y: 270, distance: 9.2
click at [303, 284] on h3 "2 - Intro To Hibernate And Spring Data Jpa" at bounding box center [376, 292] width 228 height 16
click at [391, 284] on h3 "2 - Intro To Hibernate And Spring Data Jpa" at bounding box center [376, 292] width 228 height 16
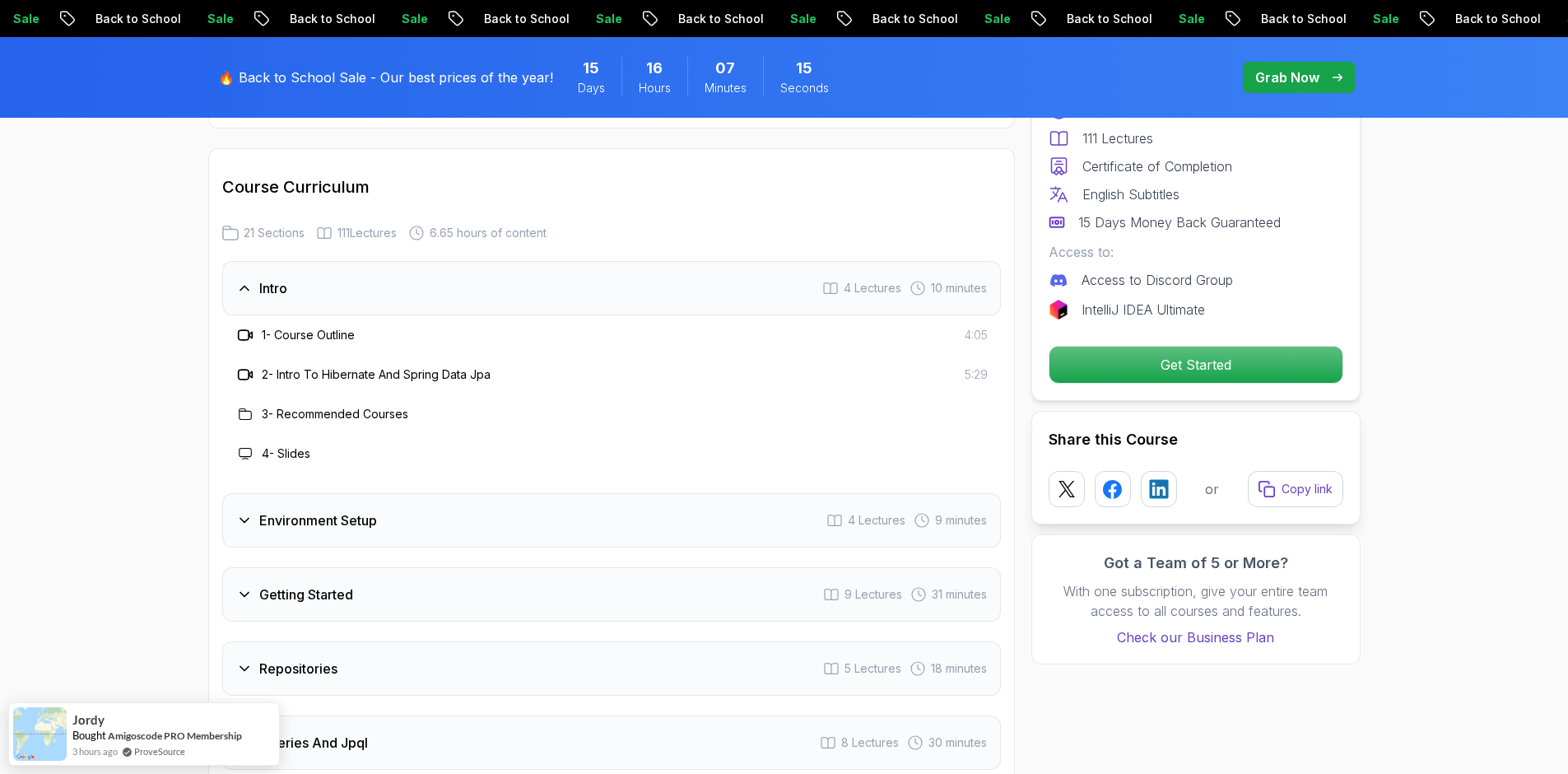
click at [302, 267] on div "Intro 4 Lectures 10 minutes" at bounding box center [611, 287] width 779 height 54
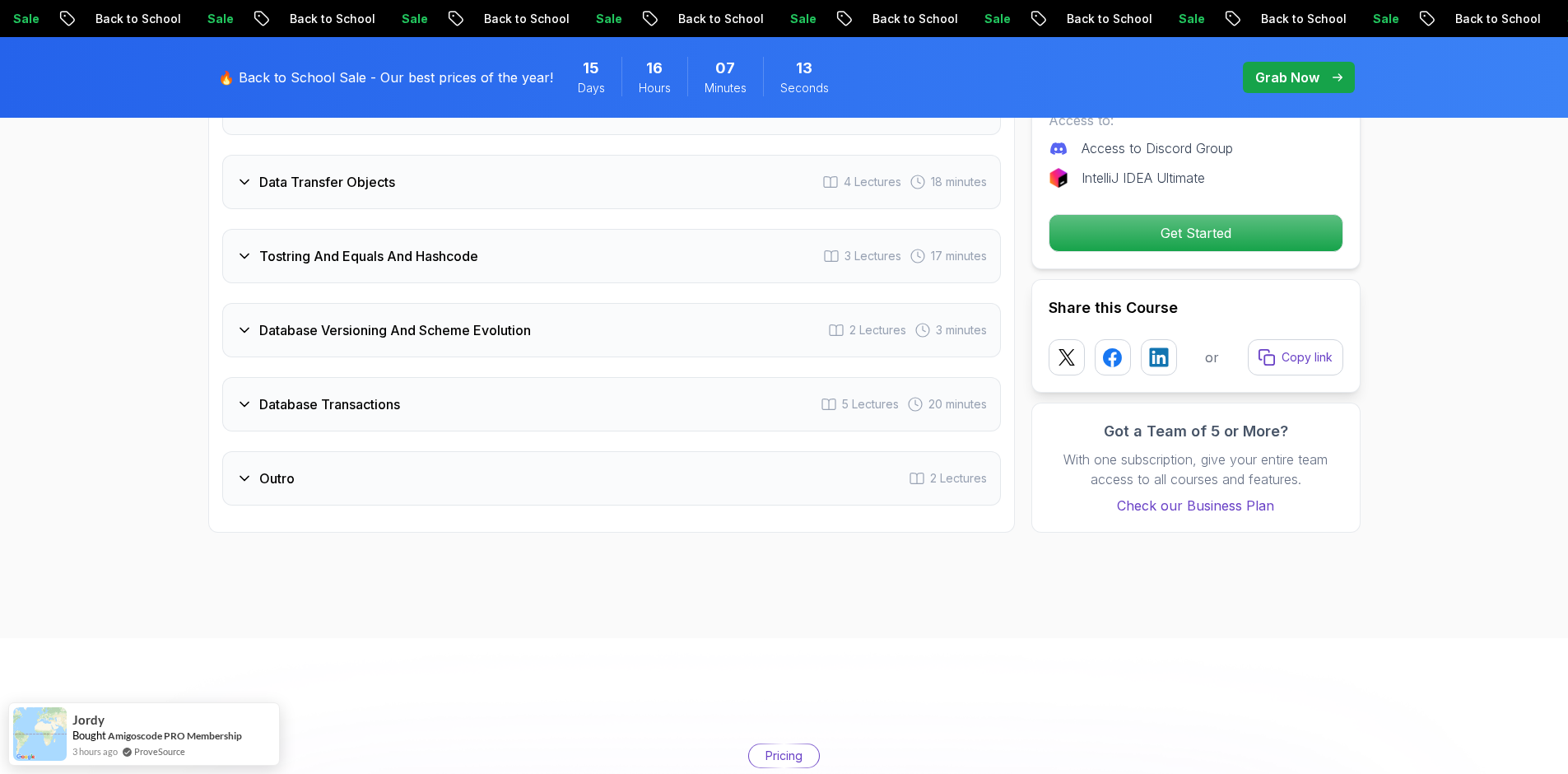
scroll to position [3294, 0]
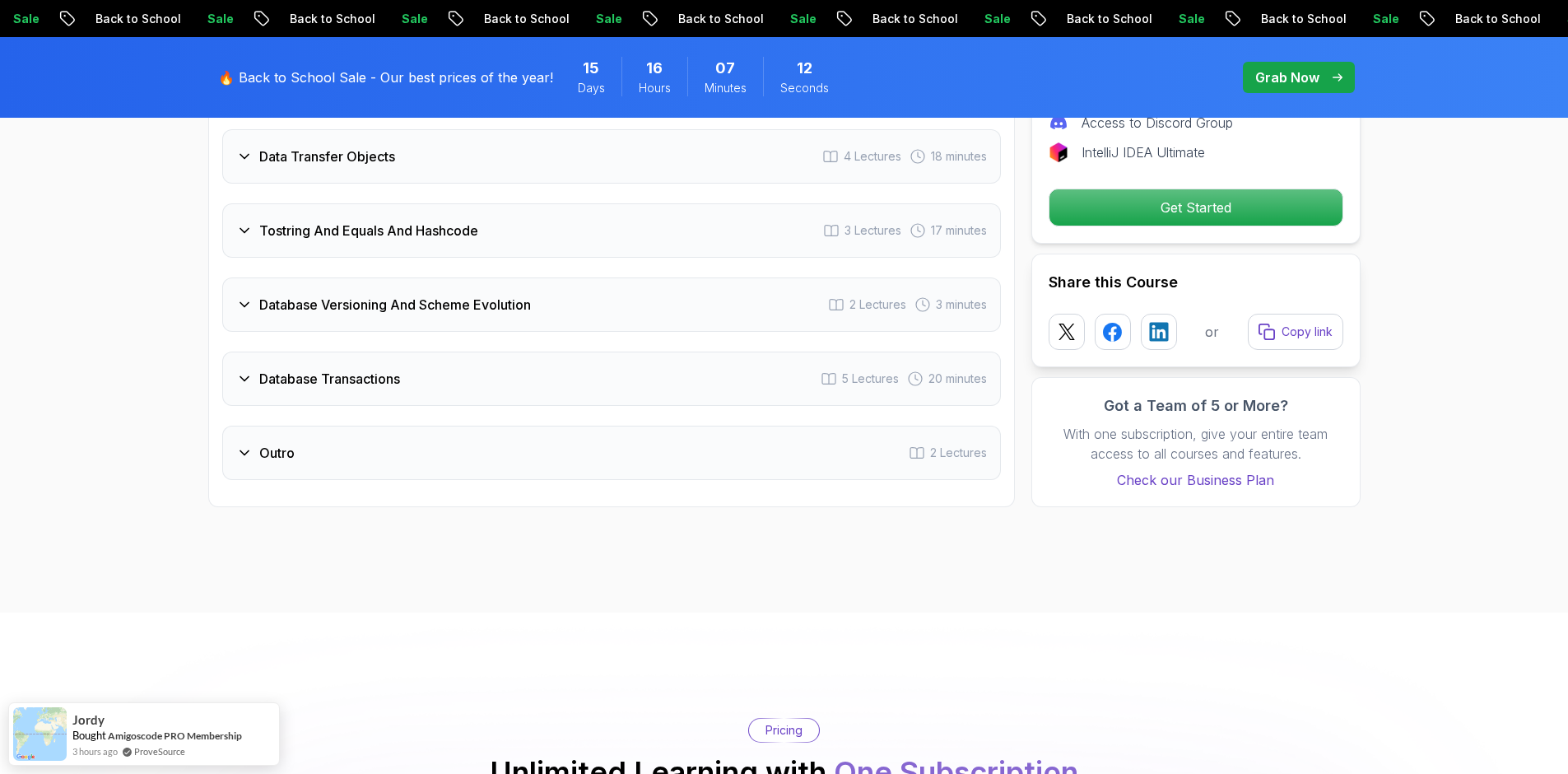
click at [341, 369] on h3 "Database Transactions" at bounding box center [330, 379] width 141 height 20
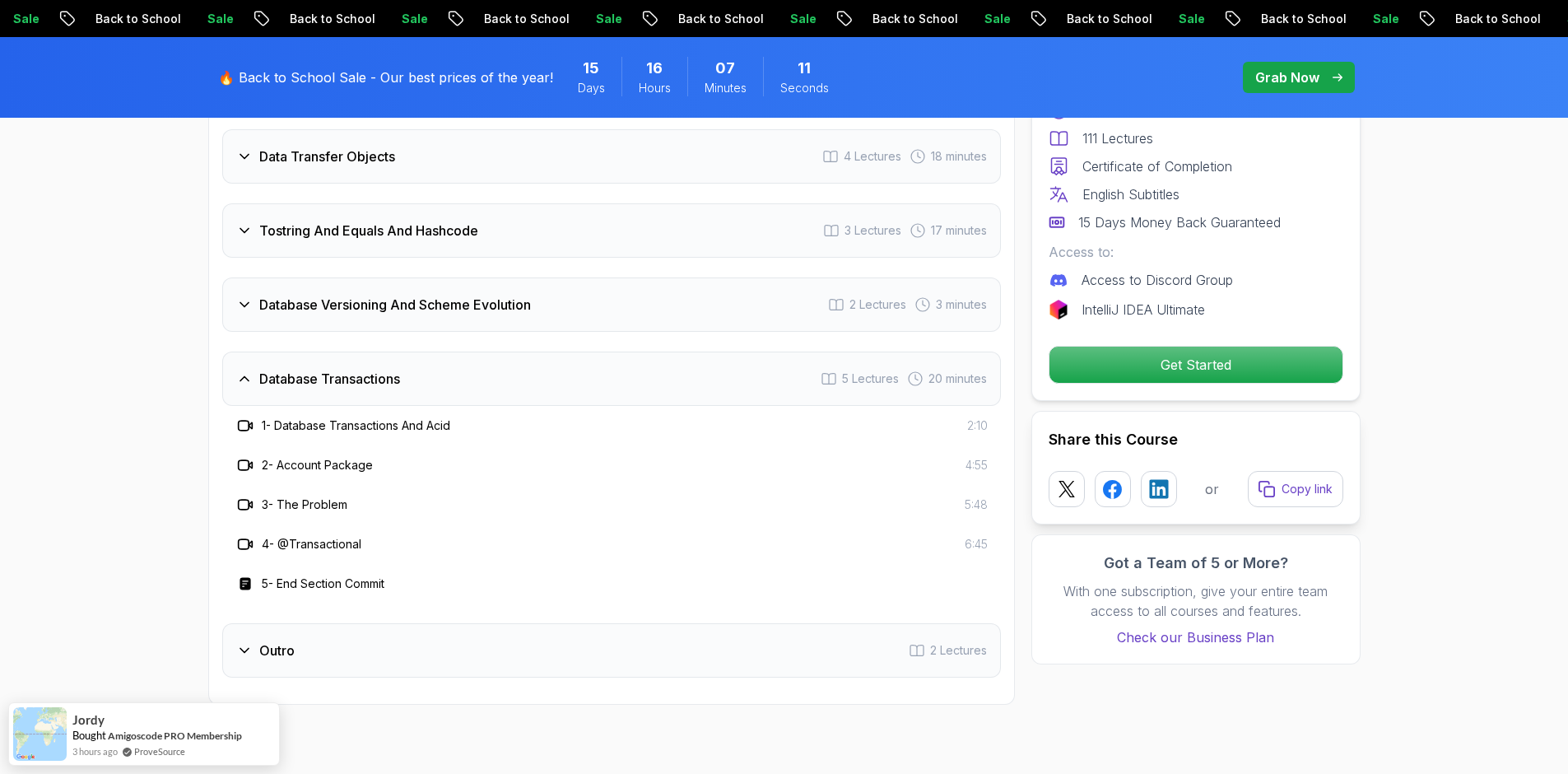
click at [300, 576] on h3 "5 - End Section Commit" at bounding box center [322, 584] width 122 height 16
click at [413, 574] on div "5 - End Section Commit" at bounding box center [611, 584] width 752 height 20
click at [278, 641] on h3 "Outro" at bounding box center [278, 651] width 36 height 20
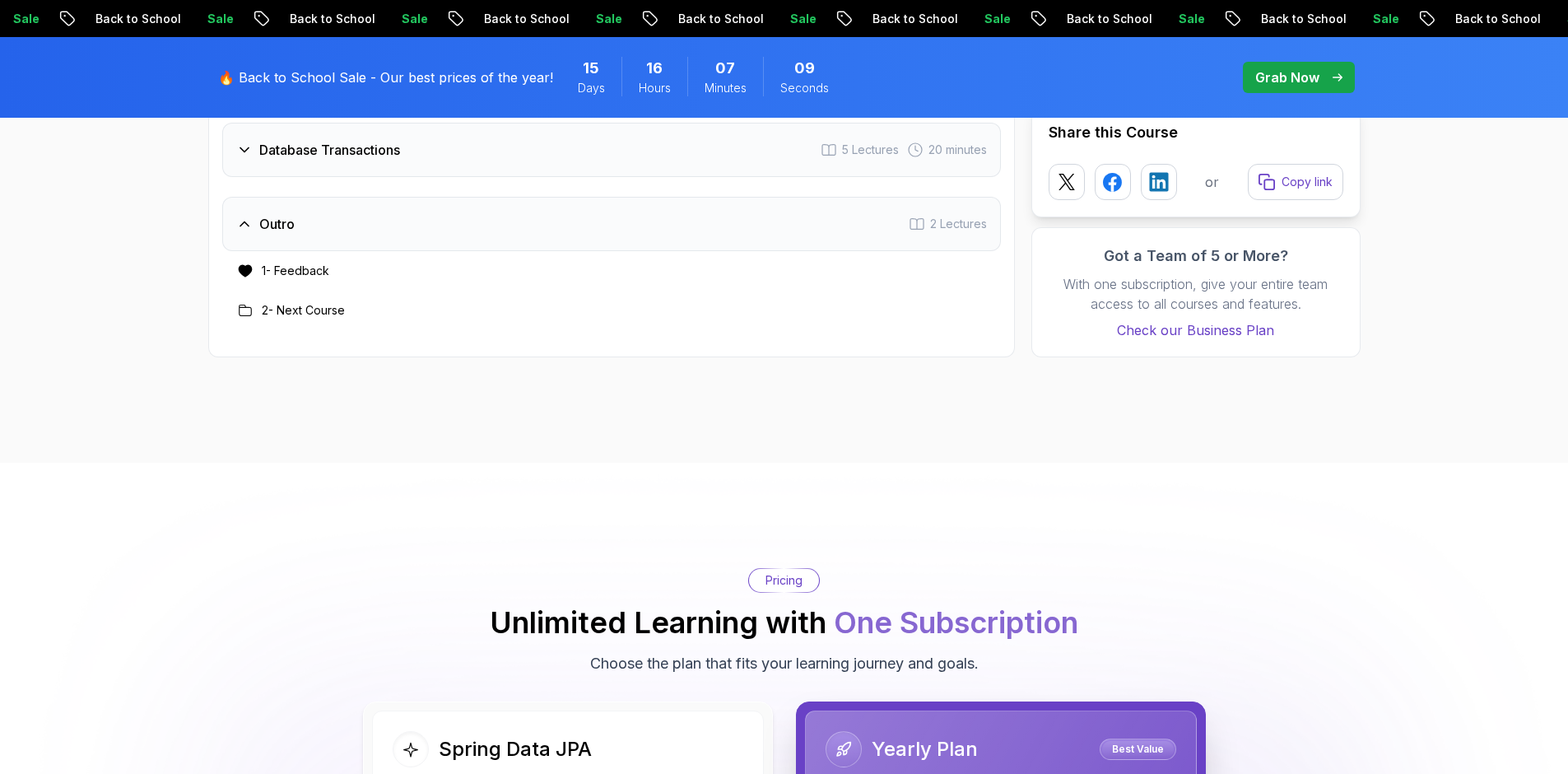
scroll to position [3376, 0]
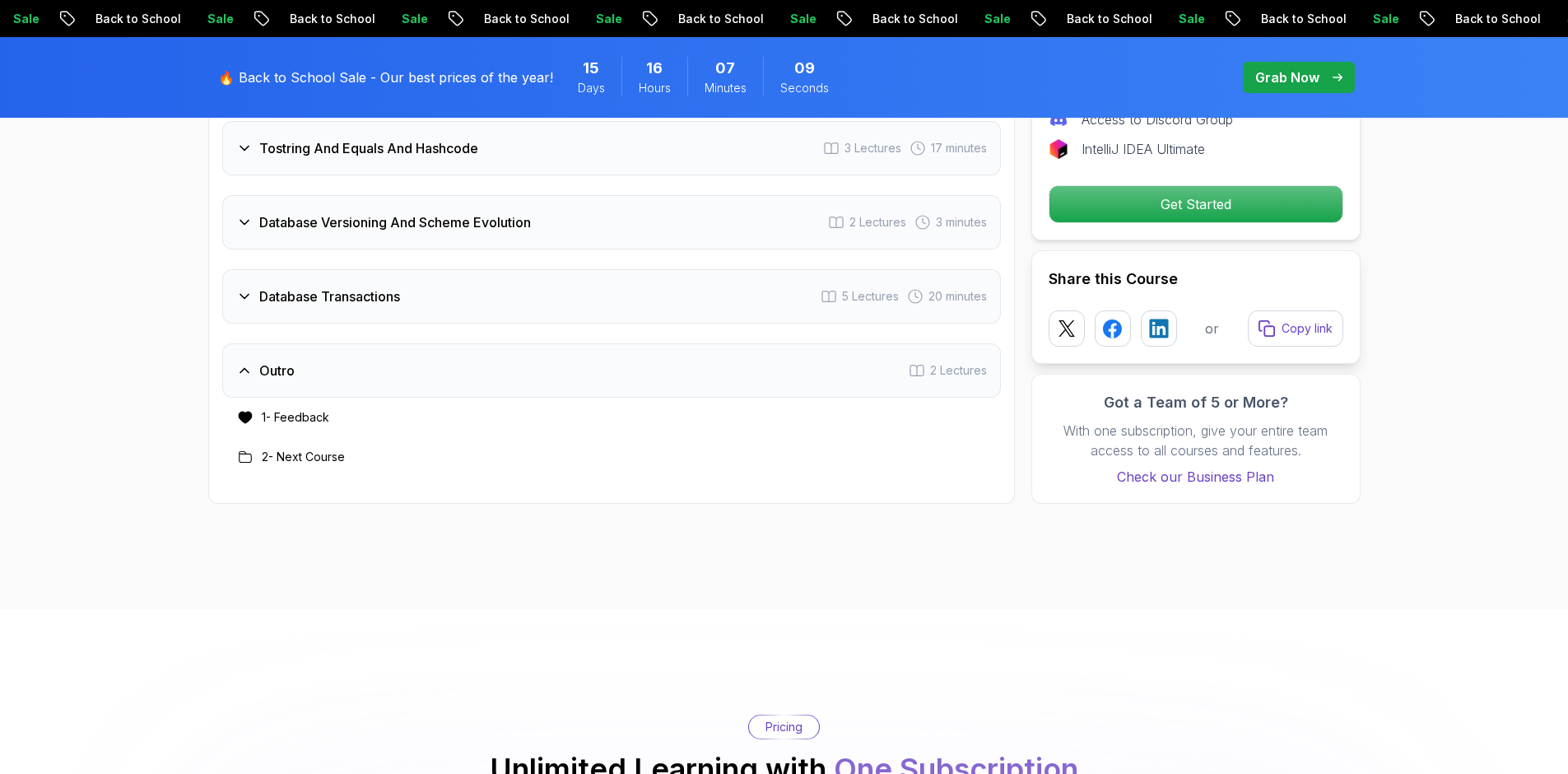
click at [275, 361] on h3 "Outro" at bounding box center [278, 370] width 36 height 20
